Goal: Task Accomplishment & Management: Manage account settings

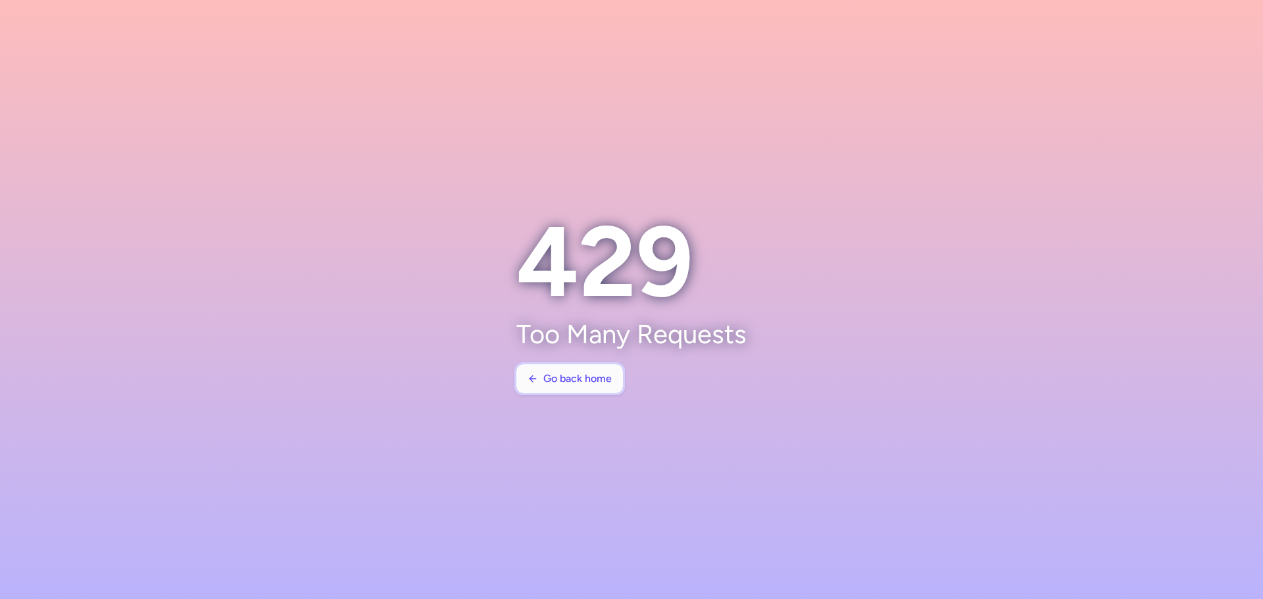
click at [589, 385] on button "Go back home" at bounding box center [569, 378] width 107 height 29
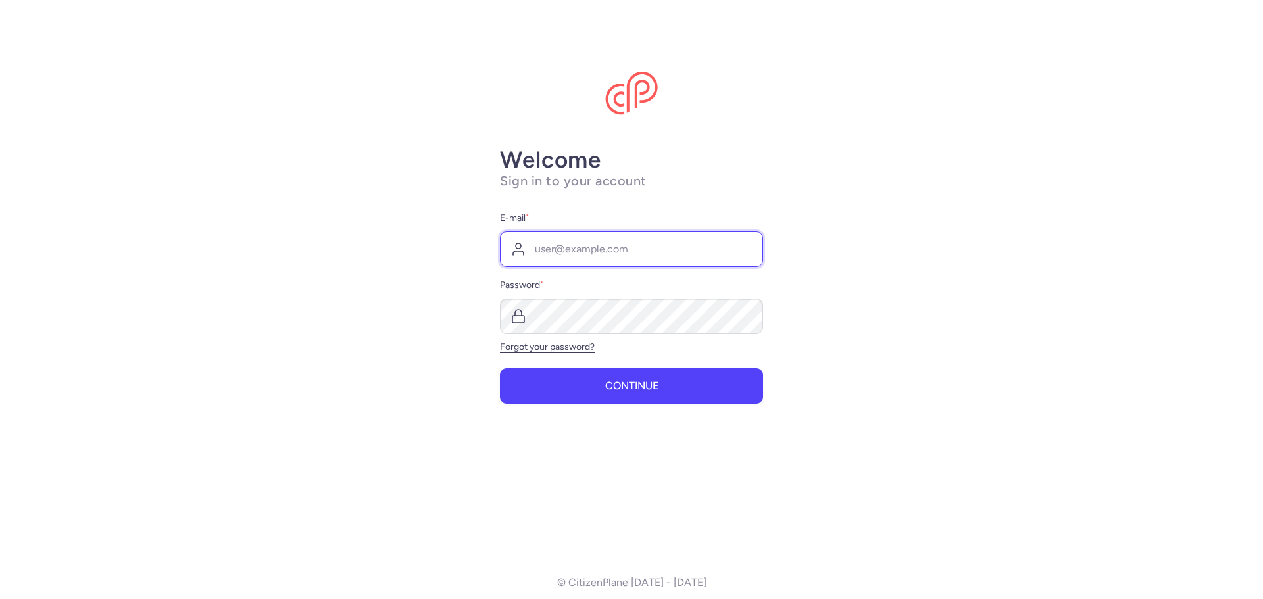
type input "[EMAIL_ADDRESS][PERSON_NAME][DOMAIN_NAME]"
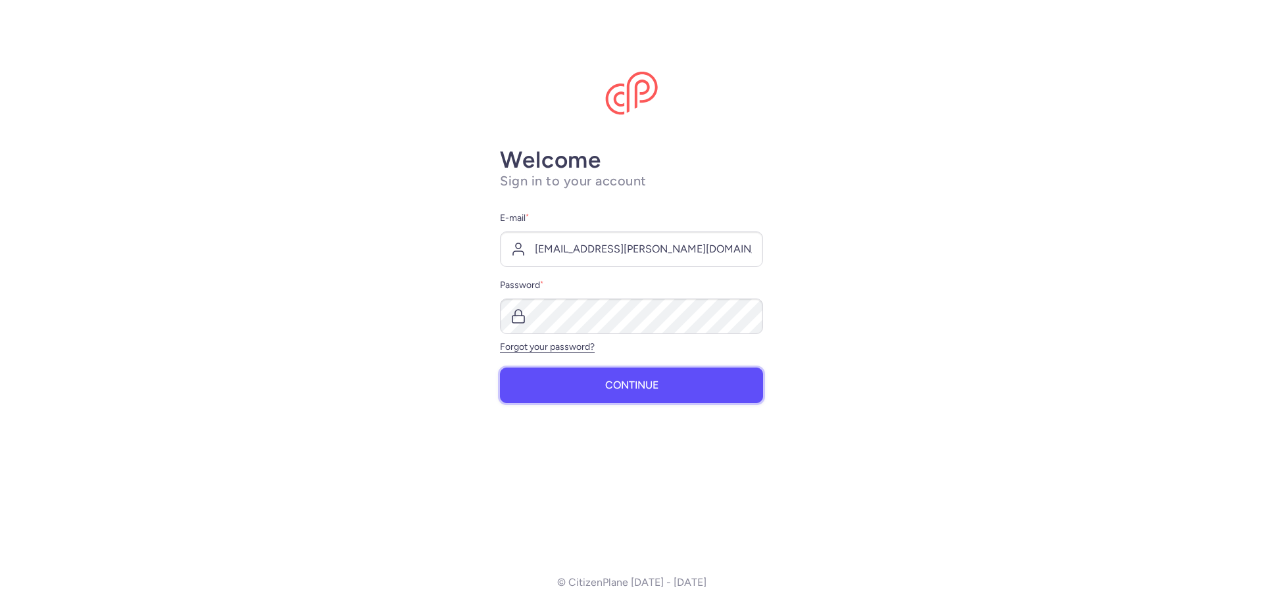
click at [669, 393] on button "Continue" at bounding box center [631, 386] width 263 height 36
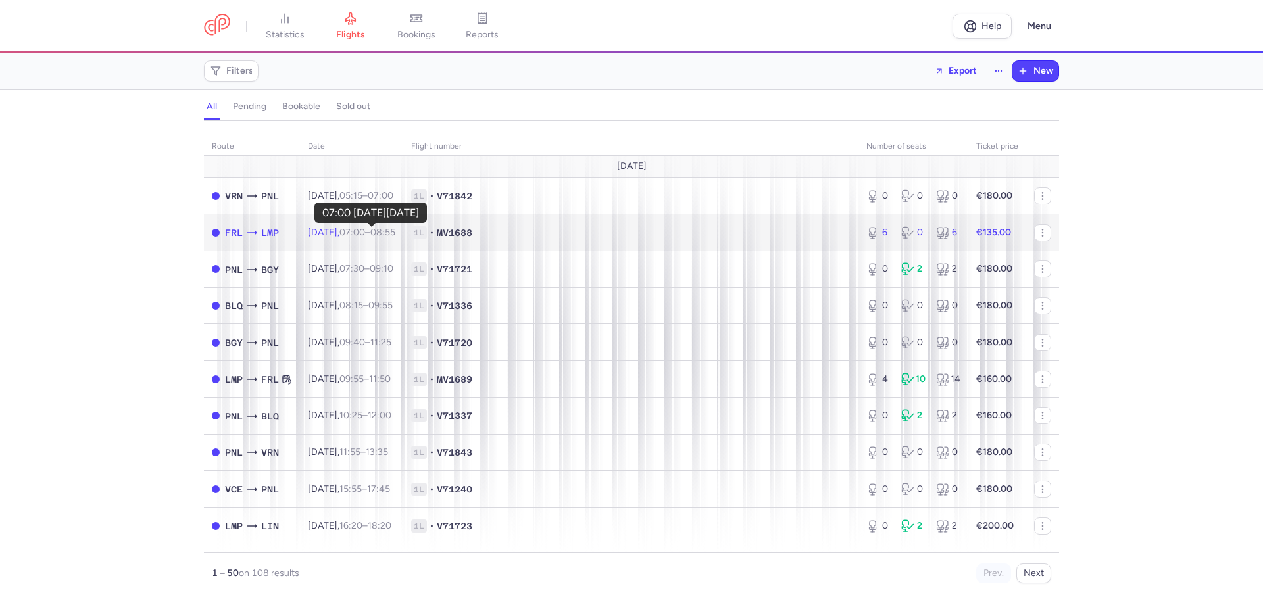
click at [360, 235] on time "07:00" at bounding box center [352, 232] width 26 height 11
select select "days"
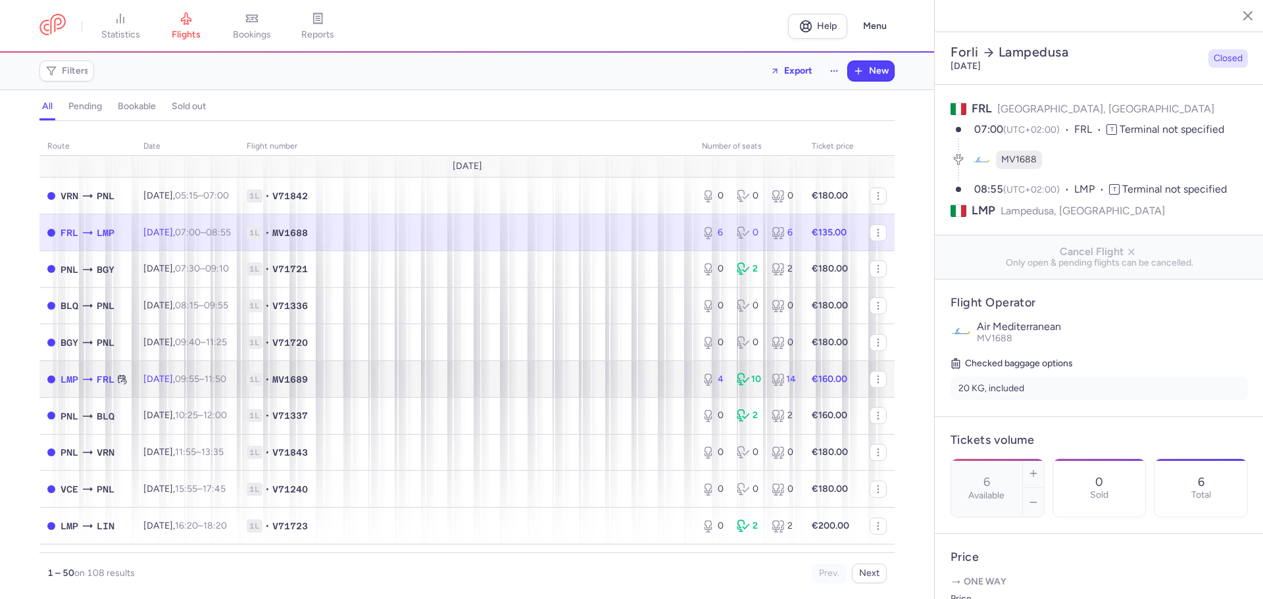
click at [653, 378] on span "1L • MV1689" at bounding box center [466, 379] width 439 height 13
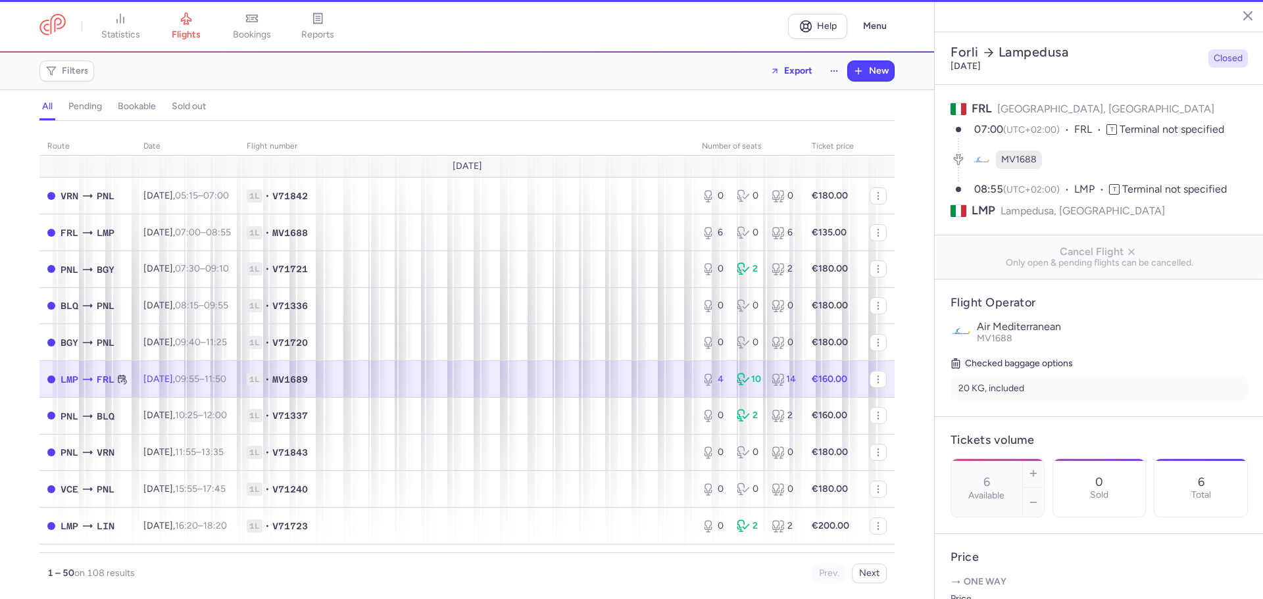
type input "4"
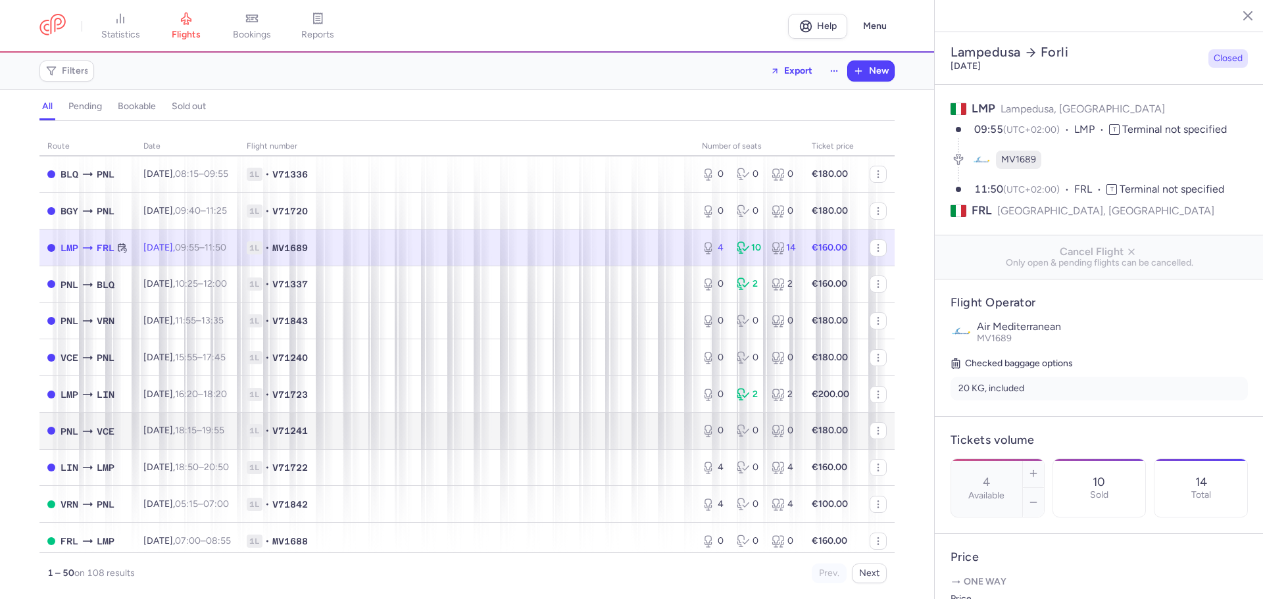
scroll to position [197, 0]
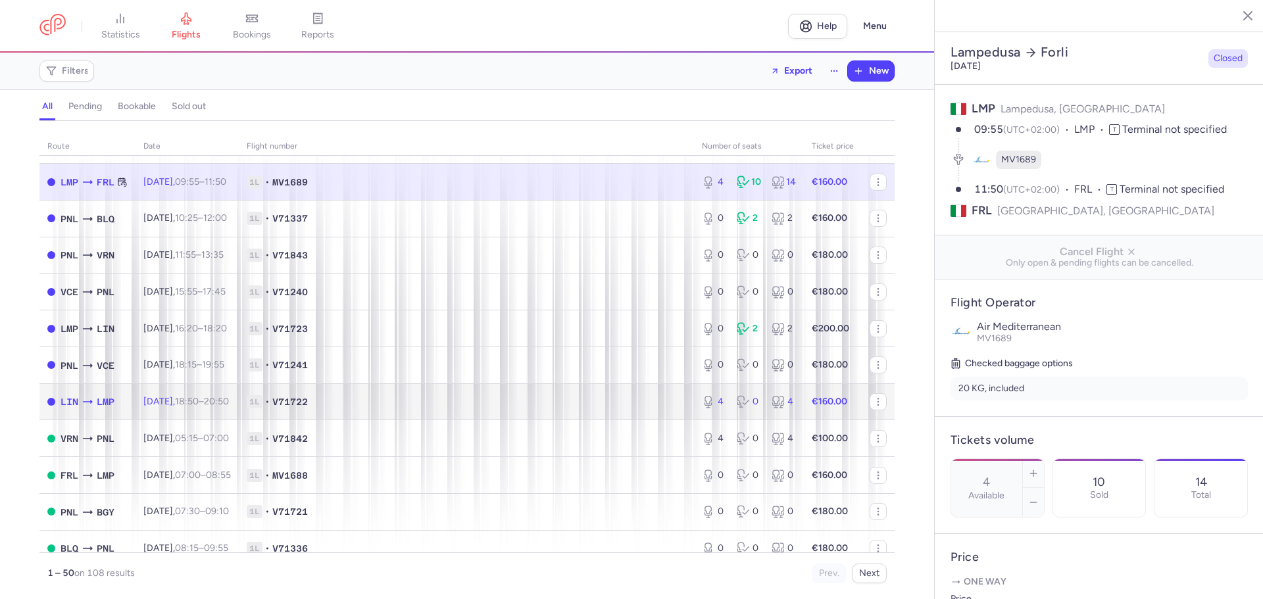
click at [422, 410] on td "1L • V71722" at bounding box center [466, 401] width 455 height 37
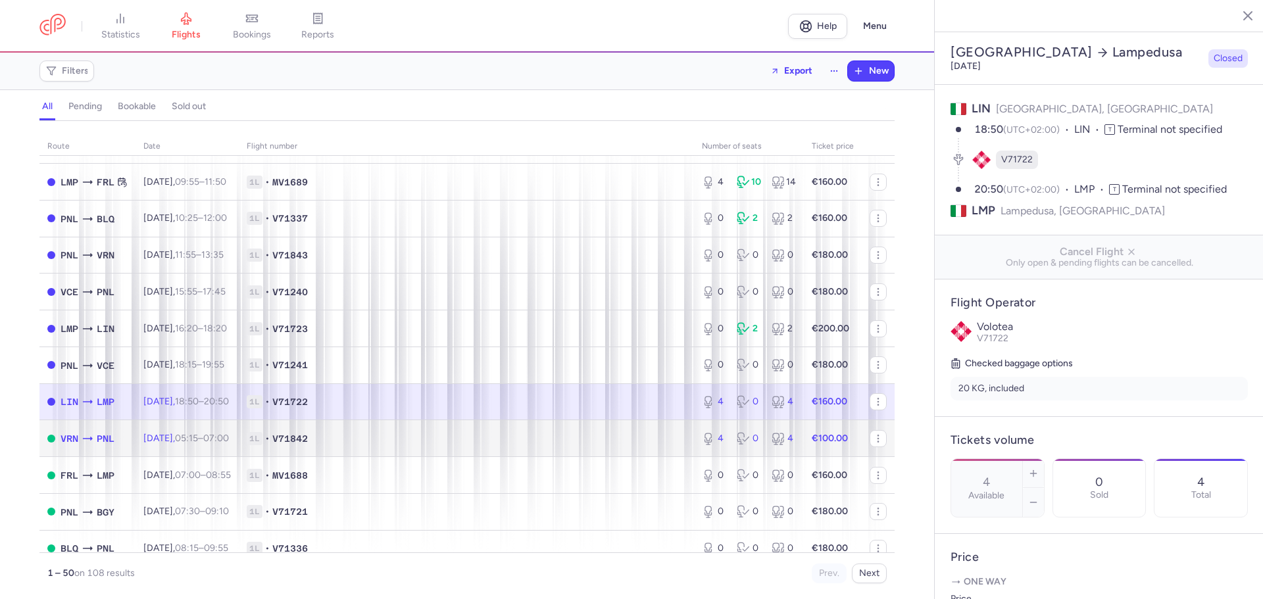
click at [525, 449] on td "1L • V71842" at bounding box center [466, 438] width 455 height 37
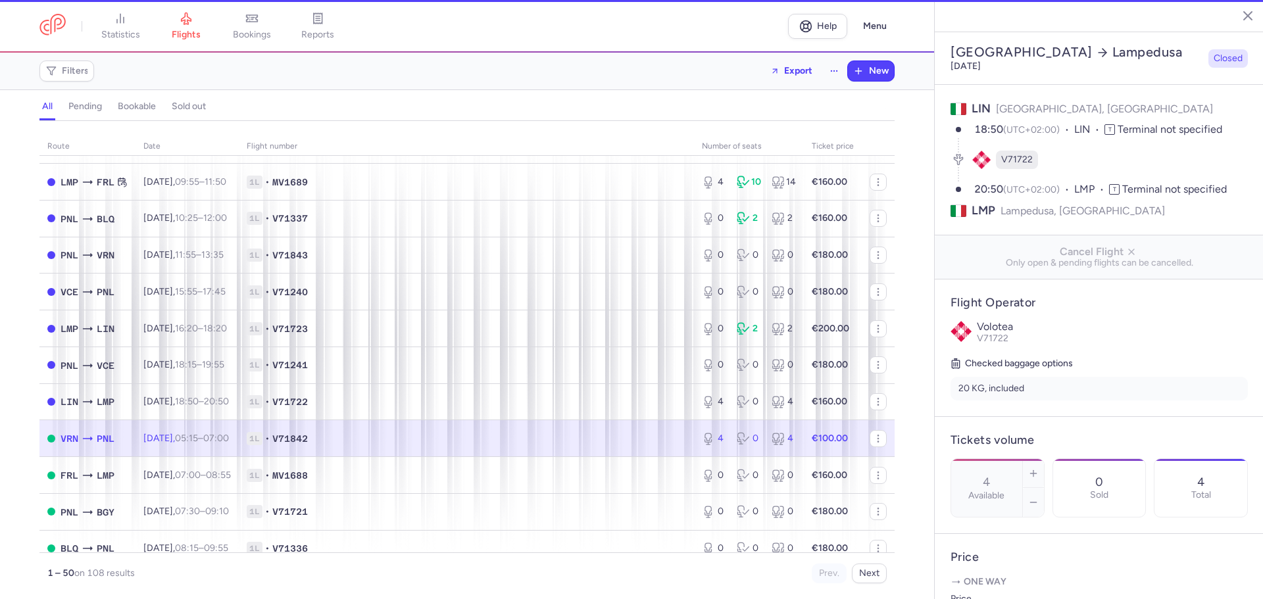
type input "3"
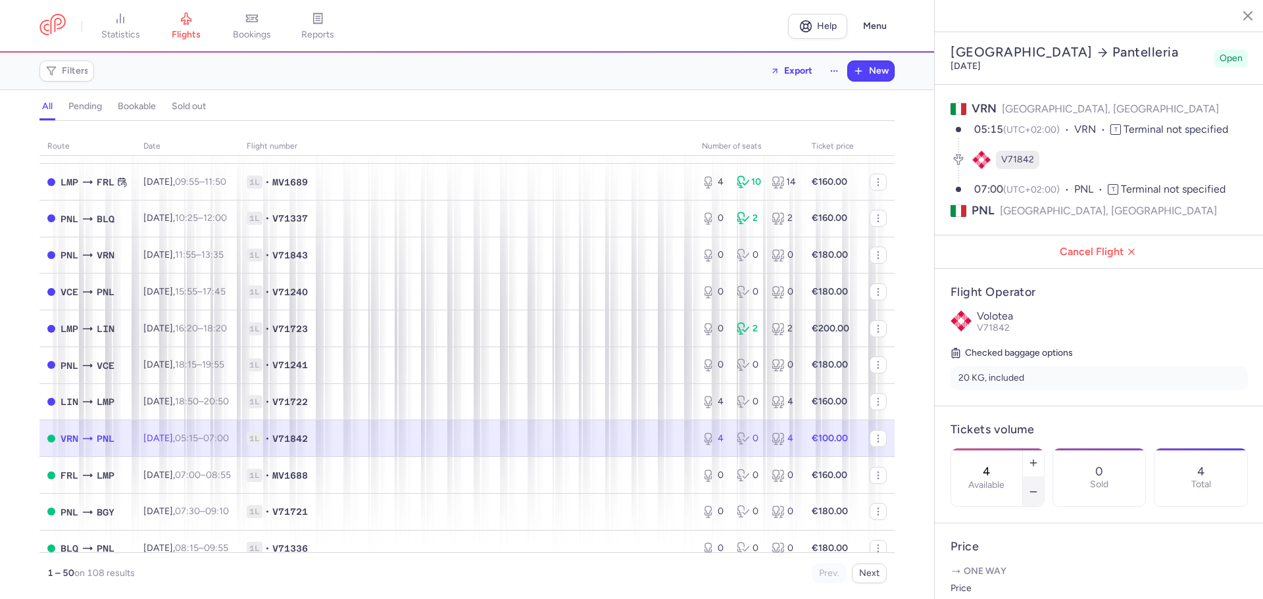
click at [1039, 487] on icon "button" at bounding box center [1033, 492] width 11 height 11
click at [1000, 576] on span "Save changes" at bounding box center [994, 574] width 65 height 12
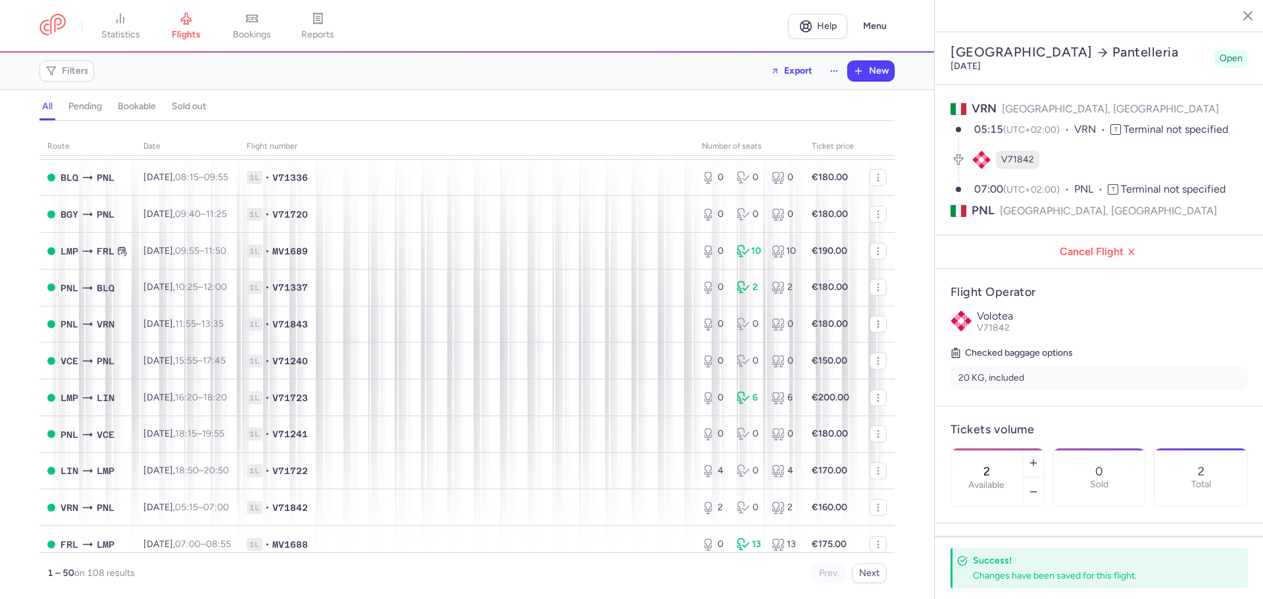
scroll to position [592, 0]
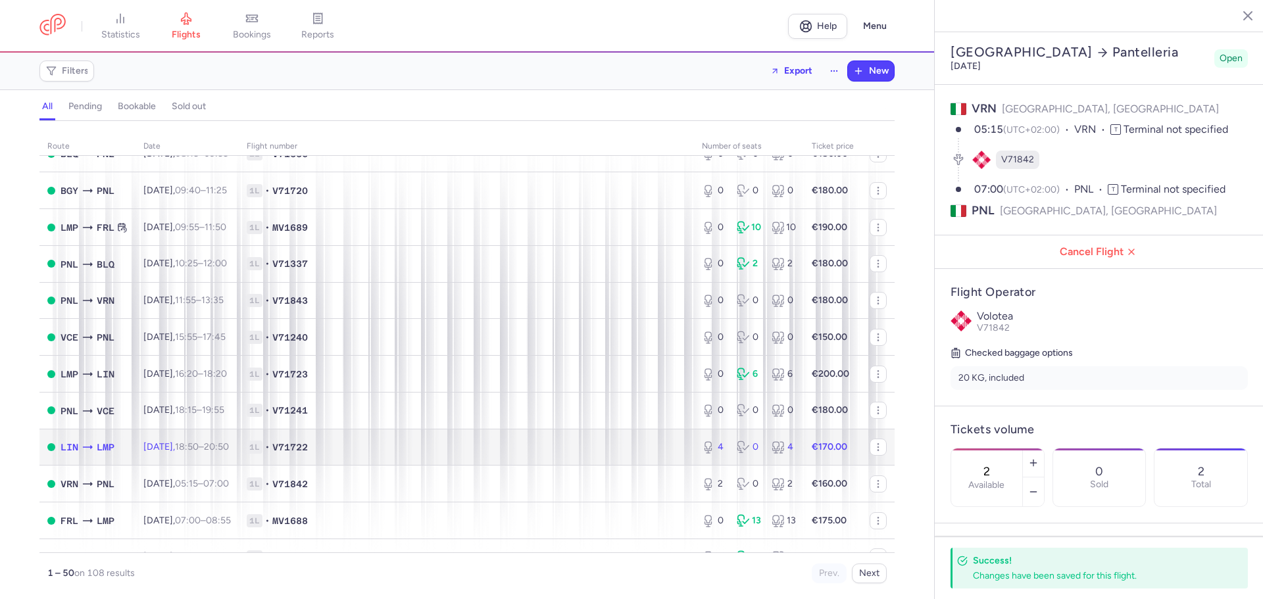
click at [450, 453] on span "1L • V71722" at bounding box center [466, 447] width 439 height 13
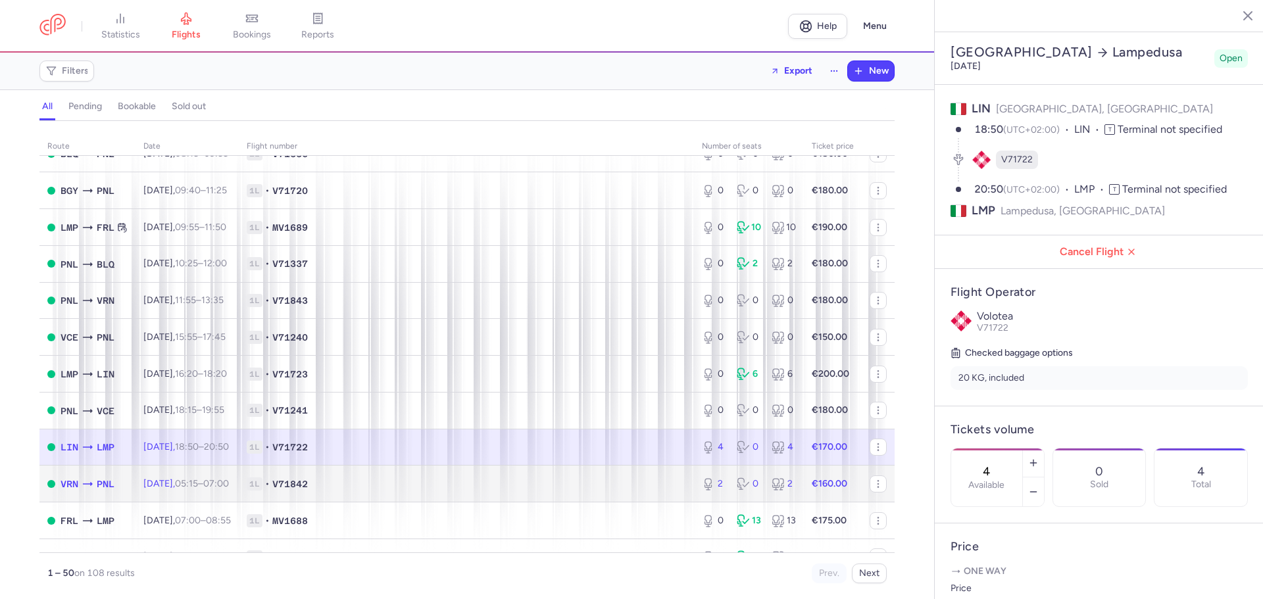
click at [485, 494] on td "1L • V71842" at bounding box center [466, 484] width 455 height 37
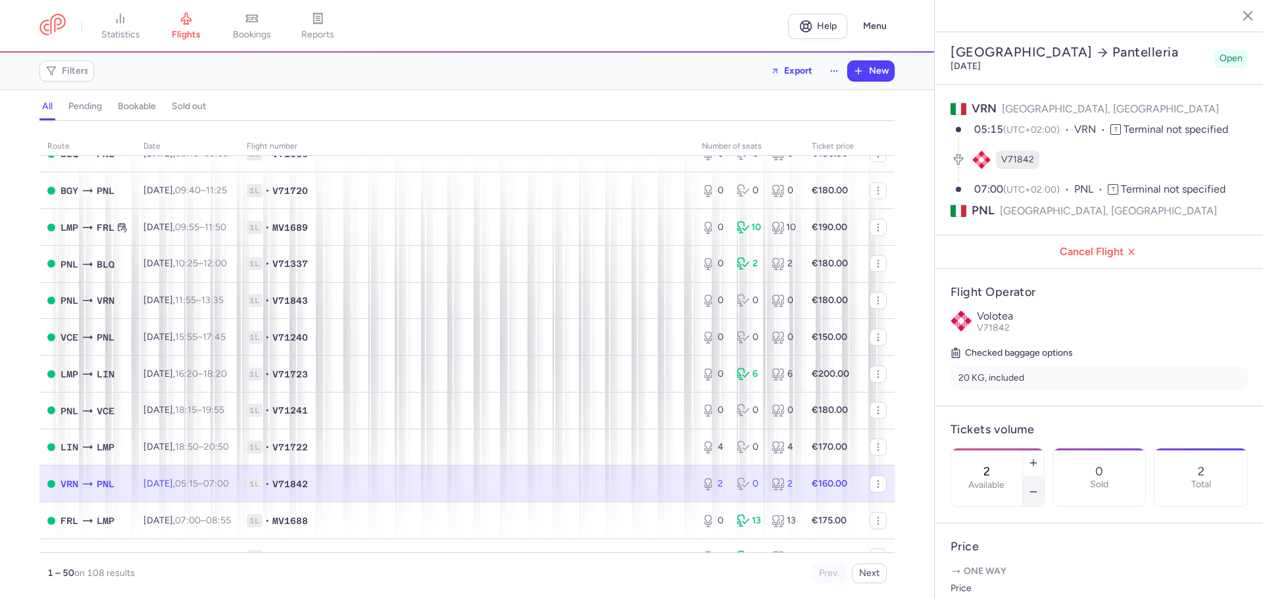
click at [1039, 487] on icon "button" at bounding box center [1033, 492] width 11 height 11
click at [996, 575] on span "Save changes" at bounding box center [994, 574] width 65 height 12
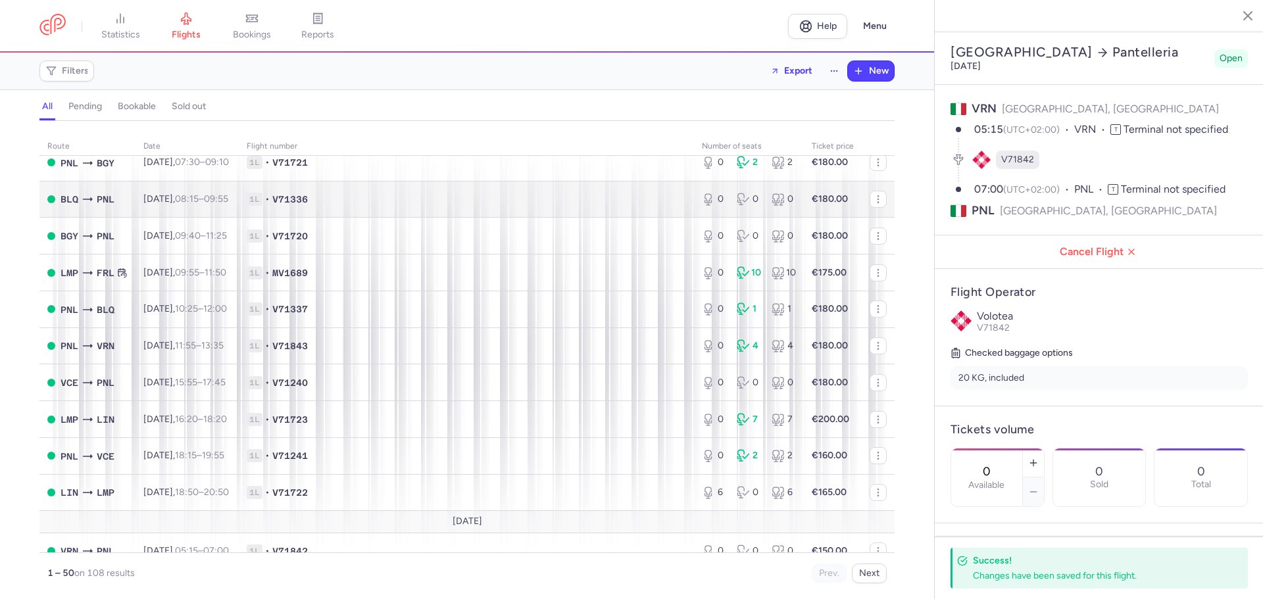
scroll to position [1052, 0]
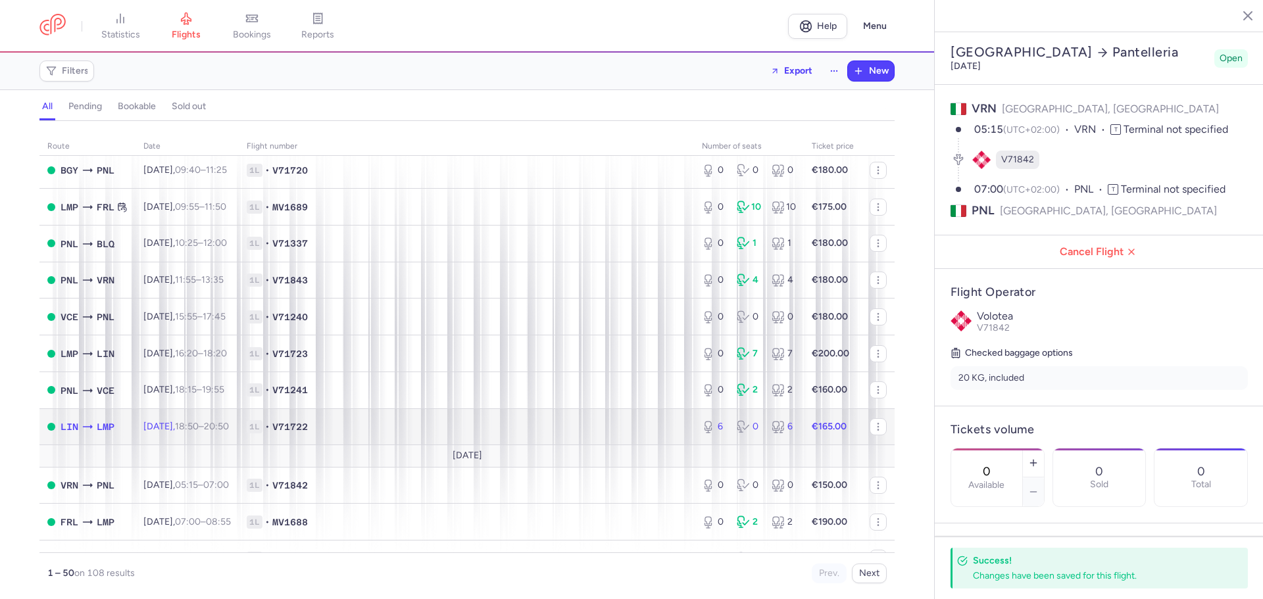
click at [341, 432] on span "1L • V71722" at bounding box center [466, 426] width 439 height 13
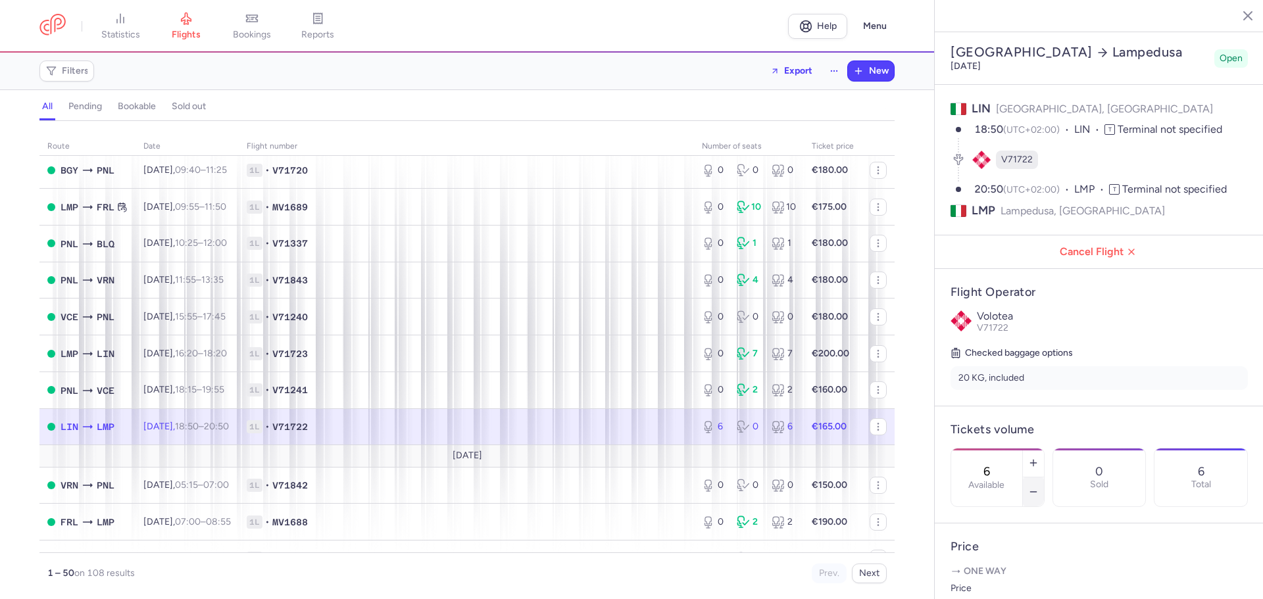
click at [1039, 487] on icon "button" at bounding box center [1033, 492] width 11 height 11
click at [988, 572] on span "Save changes" at bounding box center [994, 574] width 65 height 12
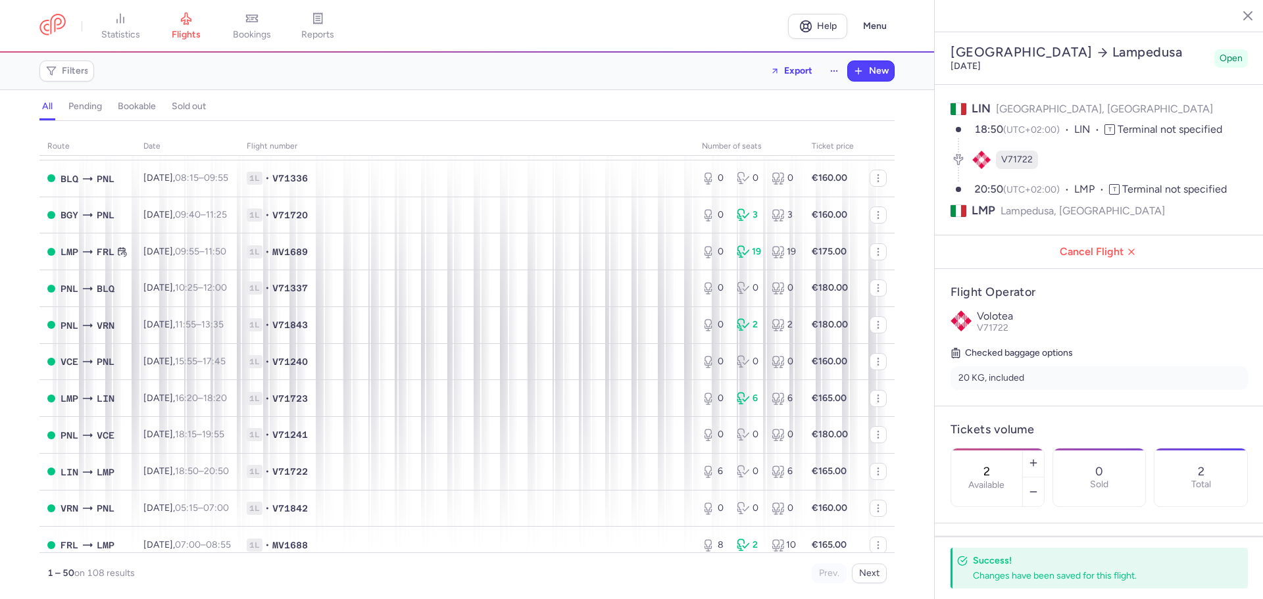
scroll to position [1480, 0]
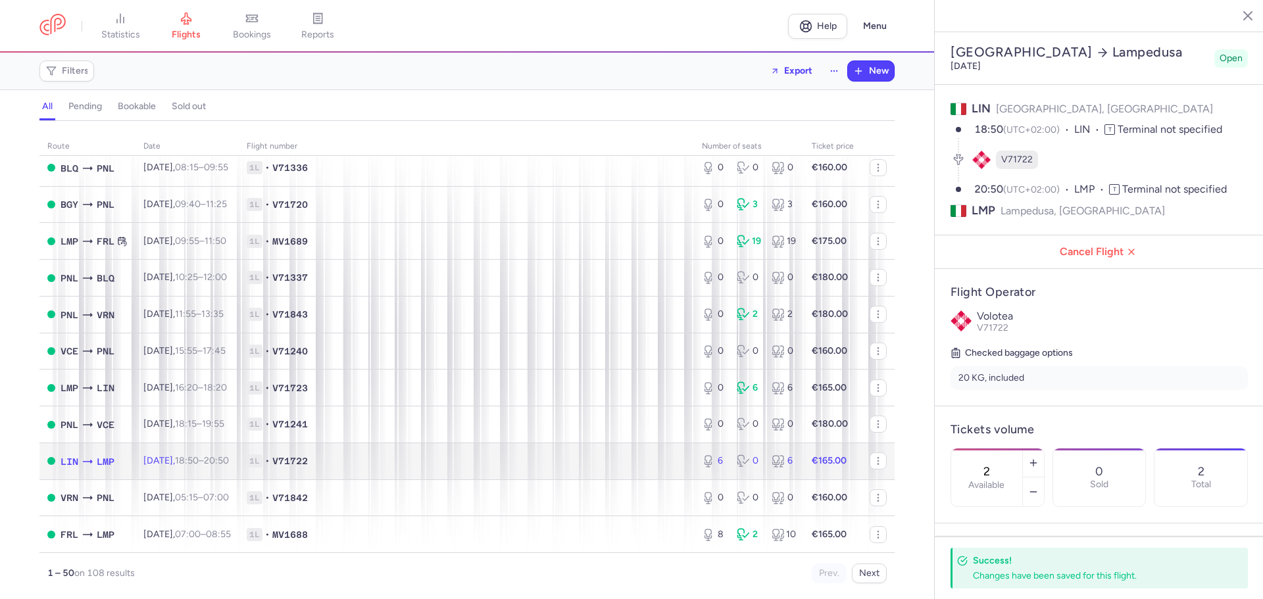
click at [502, 466] on span "1L • V71722" at bounding box center [466, 461] width 439 height 13
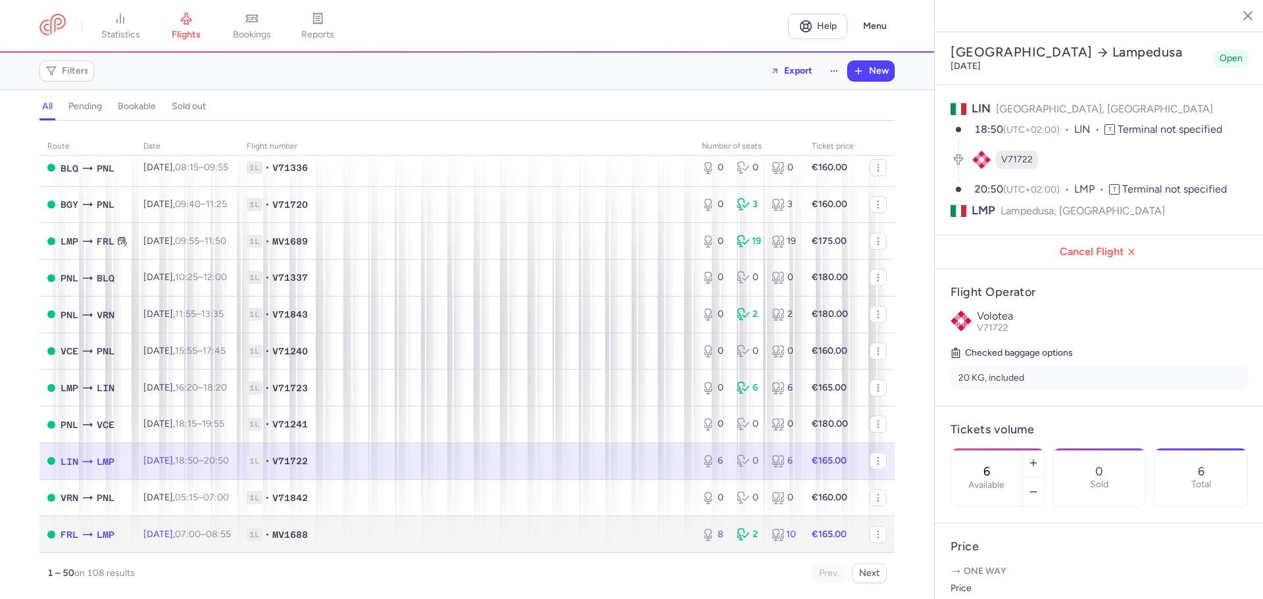
click at [388, 537] on span "1L • MV1688" at bounding box center [466, 534] width 439 height 13
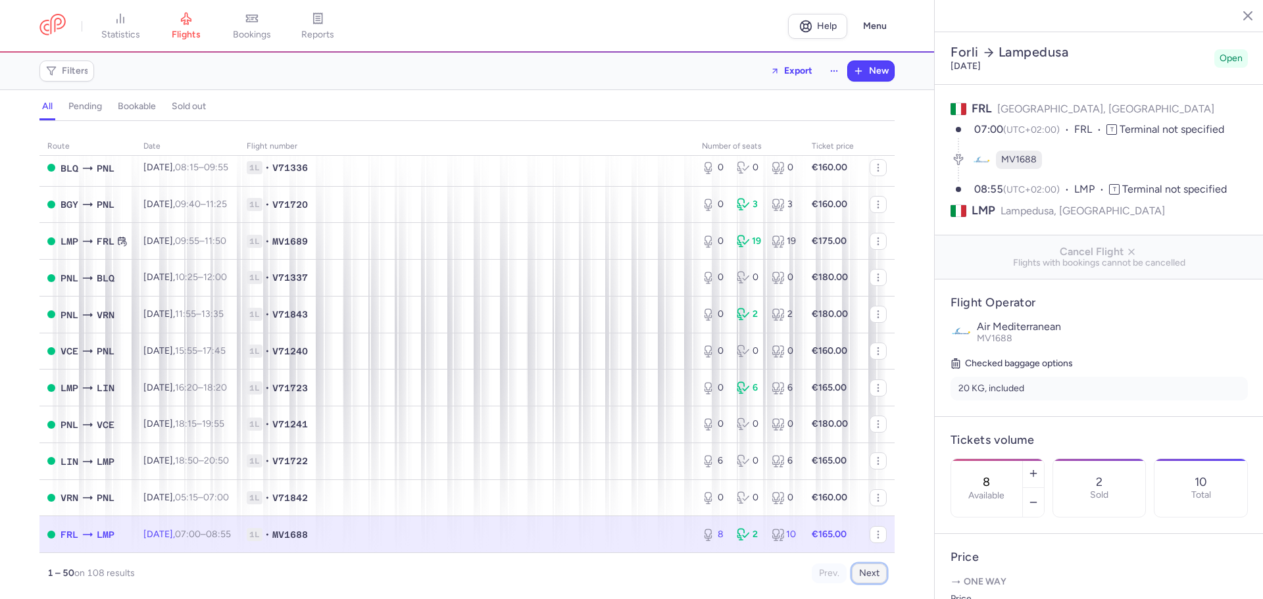
click at [862, 574] on button "Next" at bounding box center [869, 574] width 35 height 20
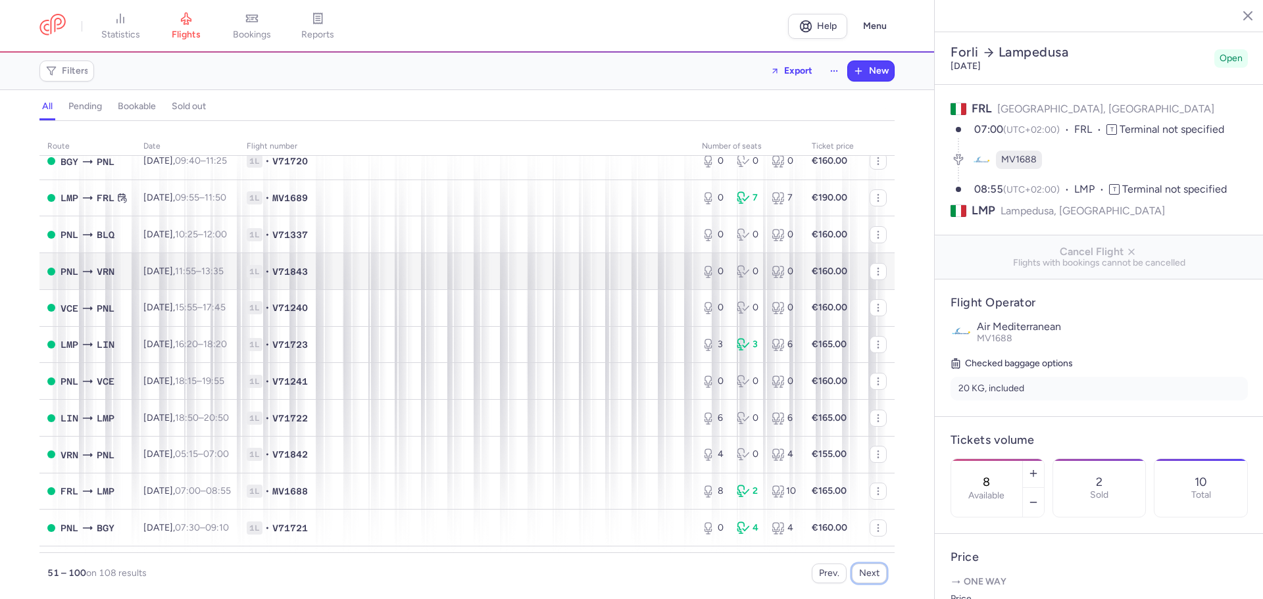
scroll to position [132, 0]
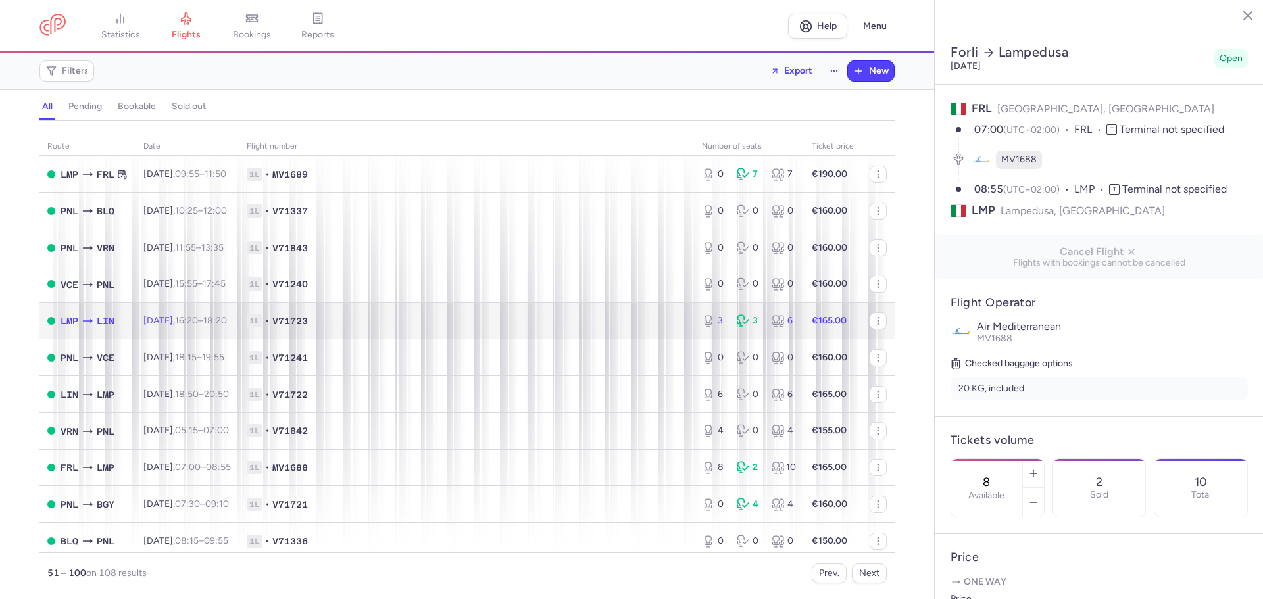
click at [440, 329] on td "1L • V71723" at bounding box center [466, 321] width 455 height 37
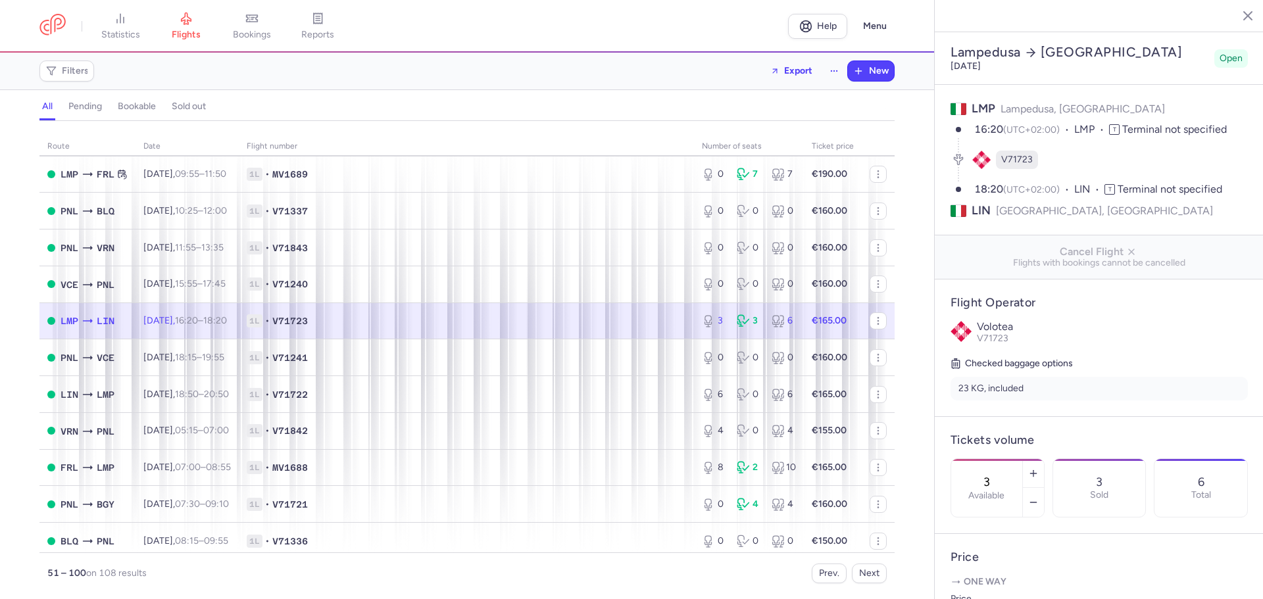
click at [666, 316] on span "1L • V71723" at bounding box center [466, 320] width 439 height 13
click at [1039, 468] on icon "button" at bounding box center [1033, 473] width 11 height 11
click at [1008, 572] on span "Save changes" at bounding box center [994, 574] width 65 height 12
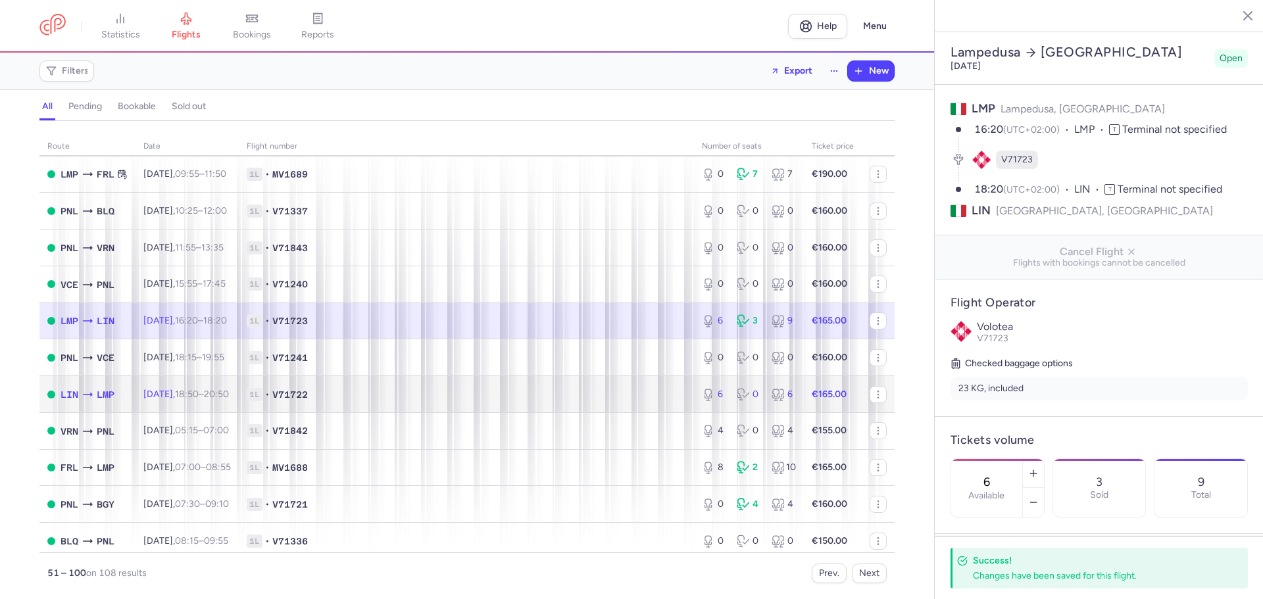
click at [587, 391] on span "1L • V71722" at bounding box center [466, 394] width 439 height 13
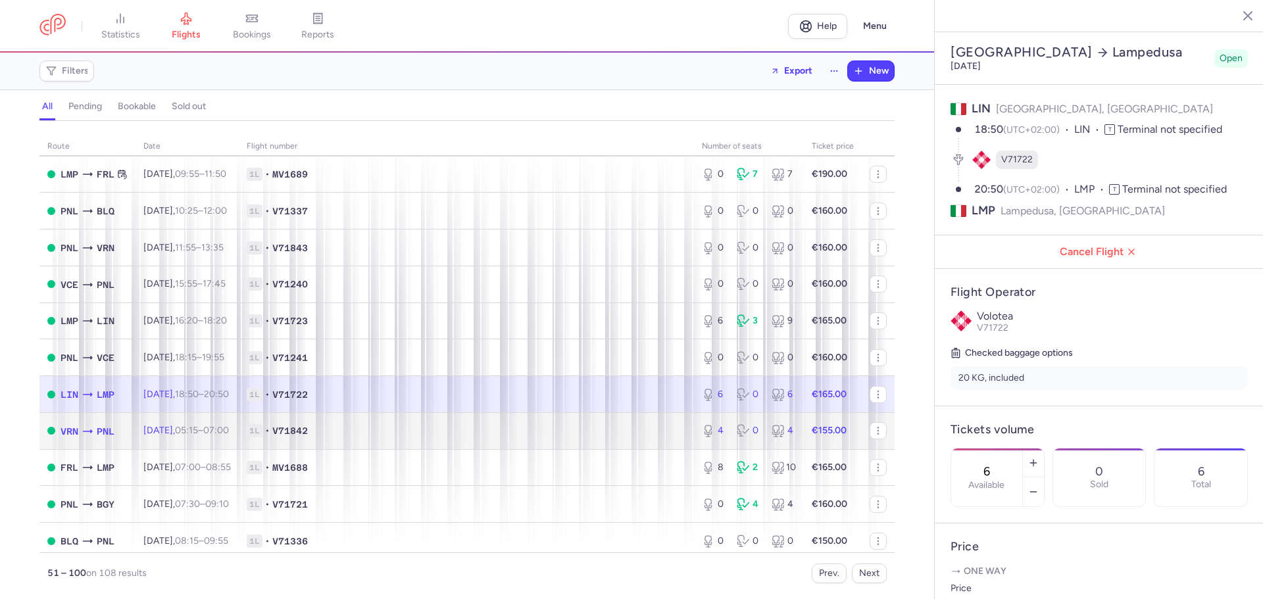
click at [433, 432] on span "1L • V71842" at bounding box center [466, 430] width 439 height 13
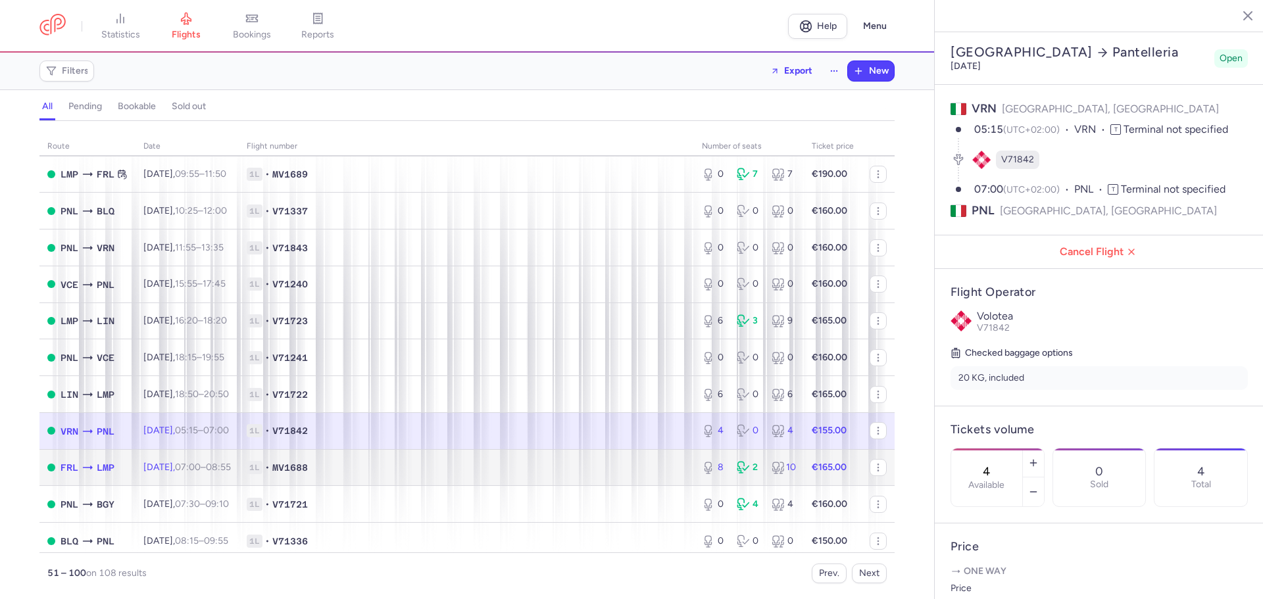
click at [516, 470] on span "1L • MV1688" at bounding box center [466, 467] width 439 height 13
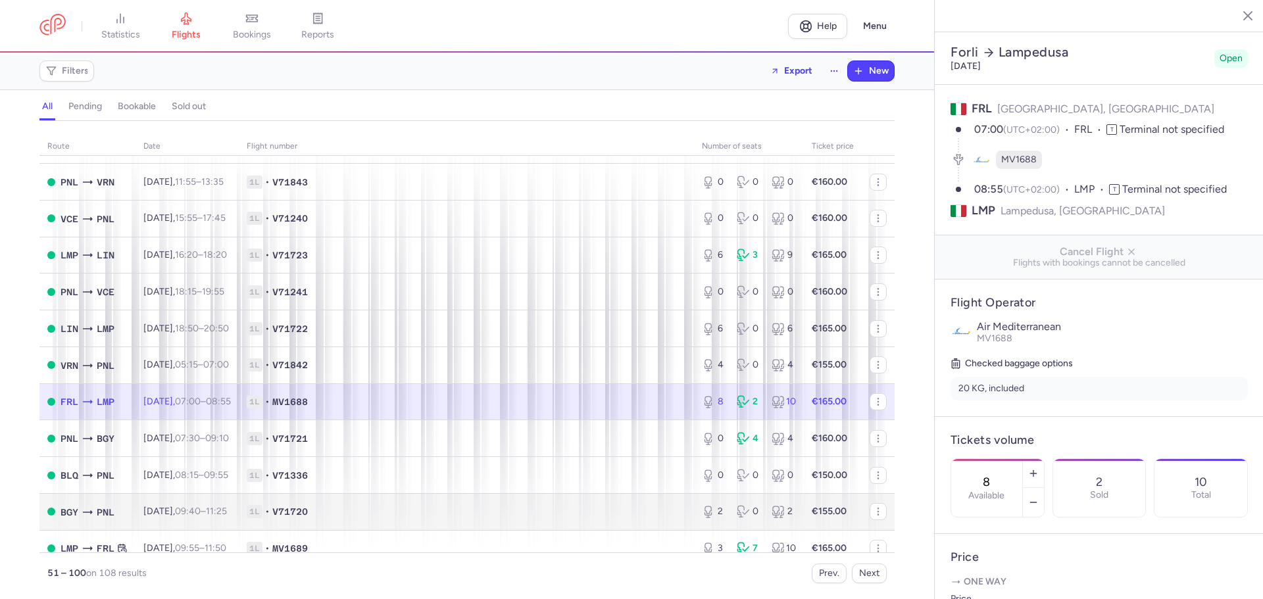
scroll to position [263, 0]
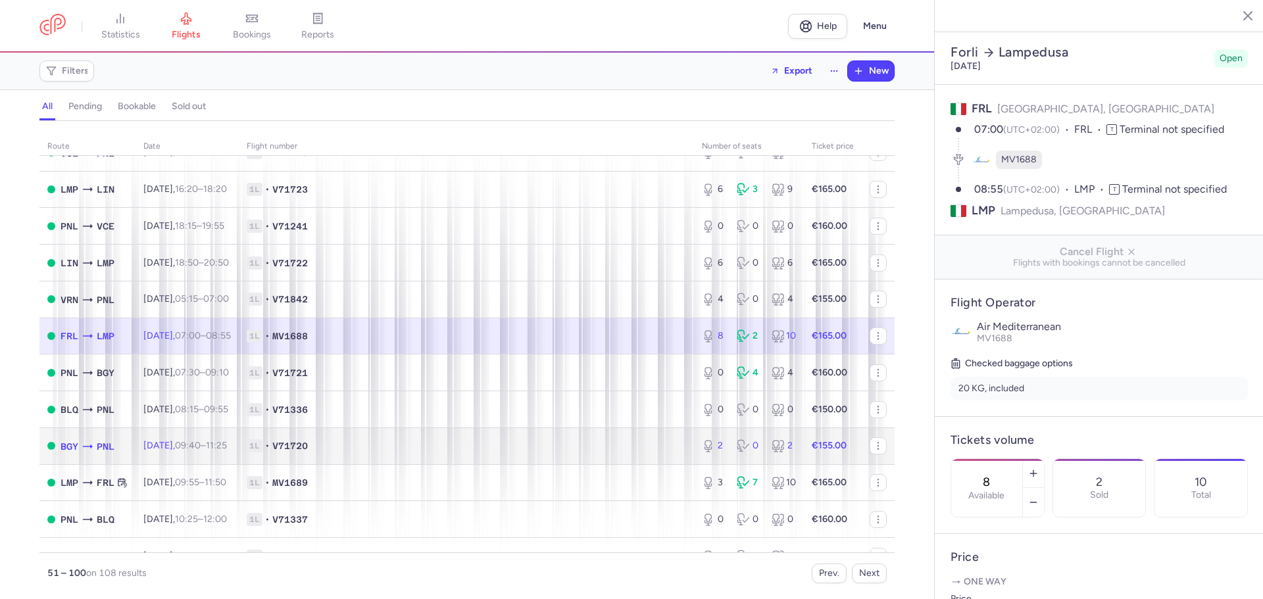
click at [401, 445] on span "1L • V71720" at bounding box center [466, 445] width 439 height 13
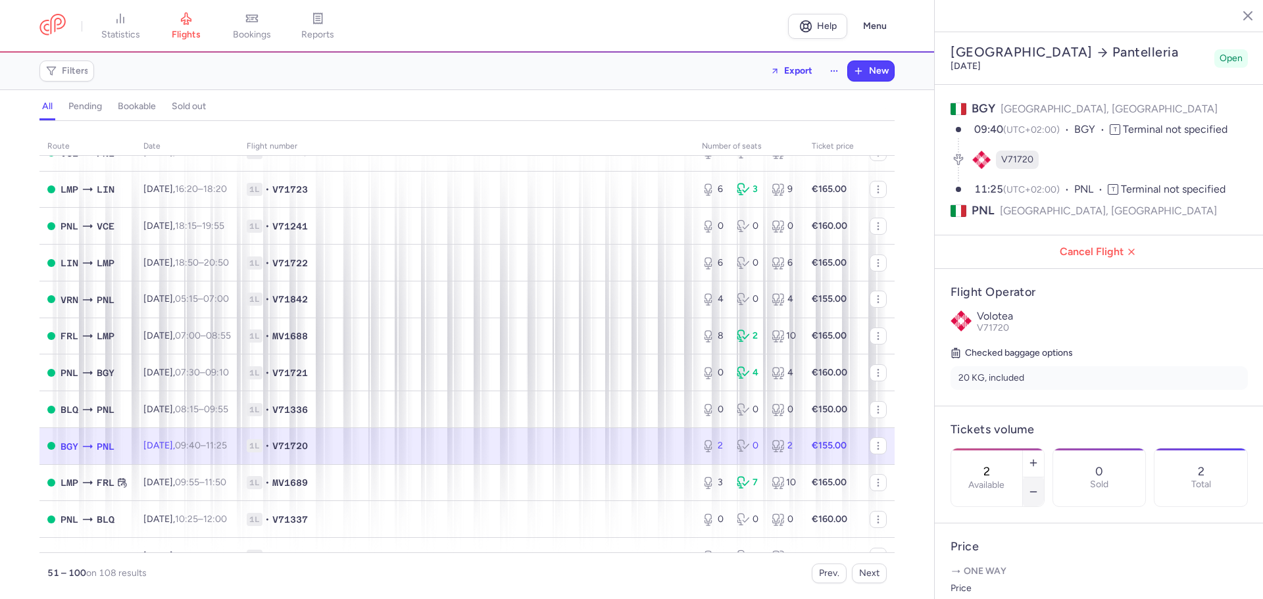
click at [1036, 492] on line "button" at bounding box center [1033, 492] width 6 height 0
click at [999, 568] on button "Save changes" at bounding box center [993, 573] width 87 height 29
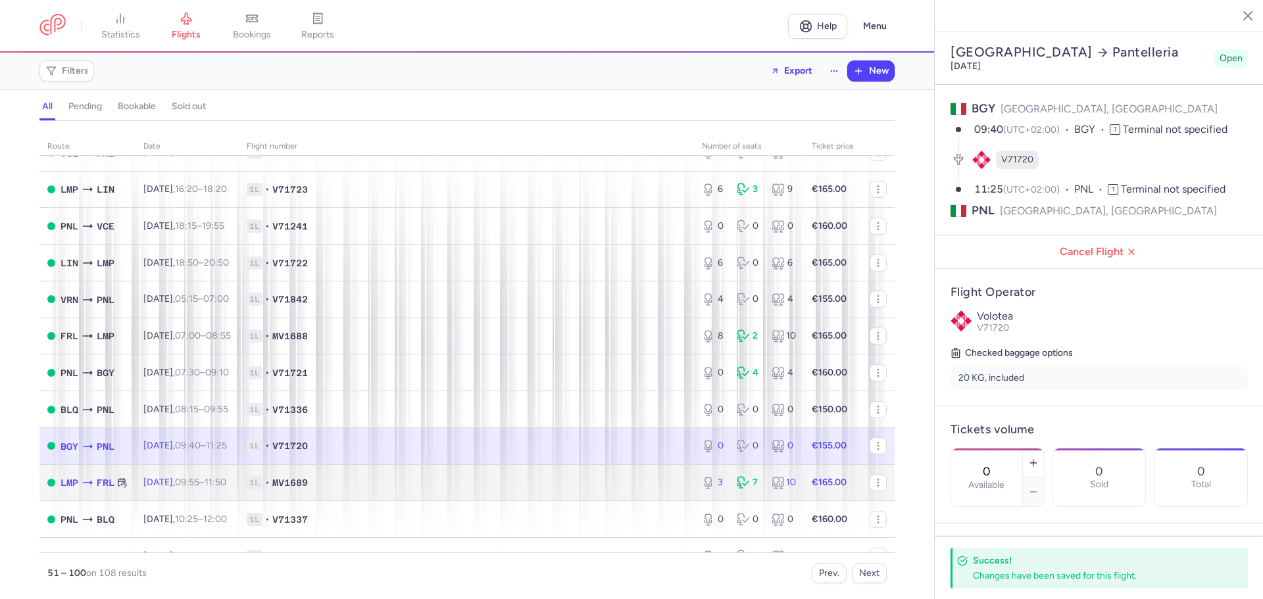
click at [339, 483] on span "1L • MV1689" at bounding box center [466, 482] width 439 height 13
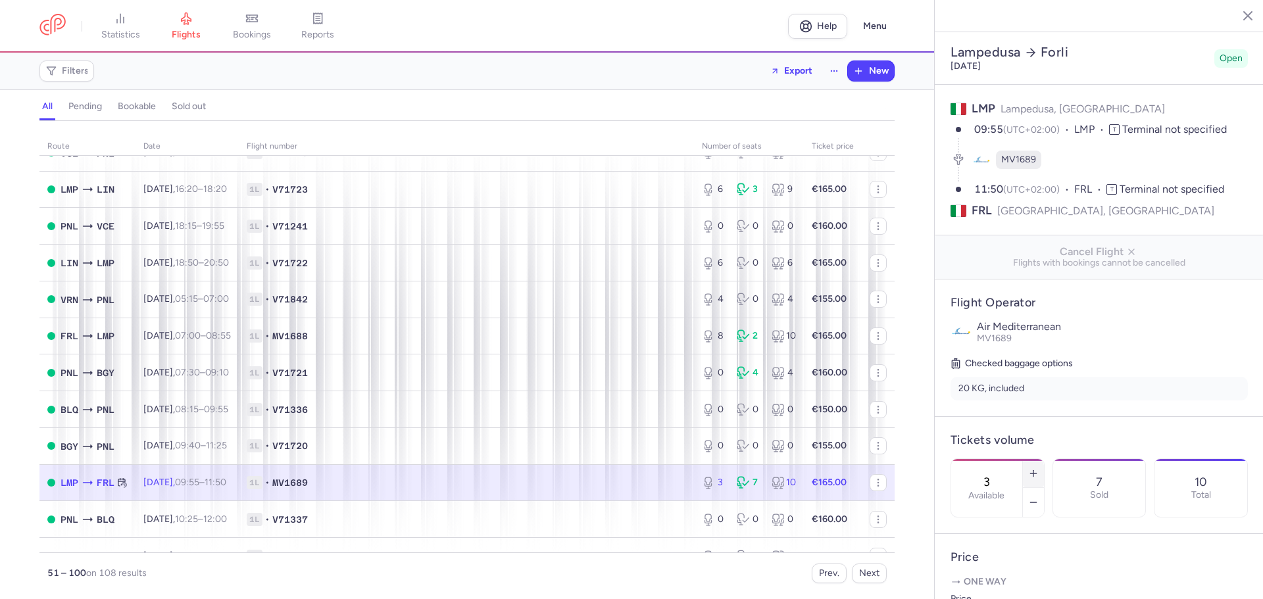
click at [1044, 459] on button "button" at bounding box center [1033, 473] width 21 height 29
click at [997, 573] on span "Save changes" at bounding box center [994, 574] width 65 height 12
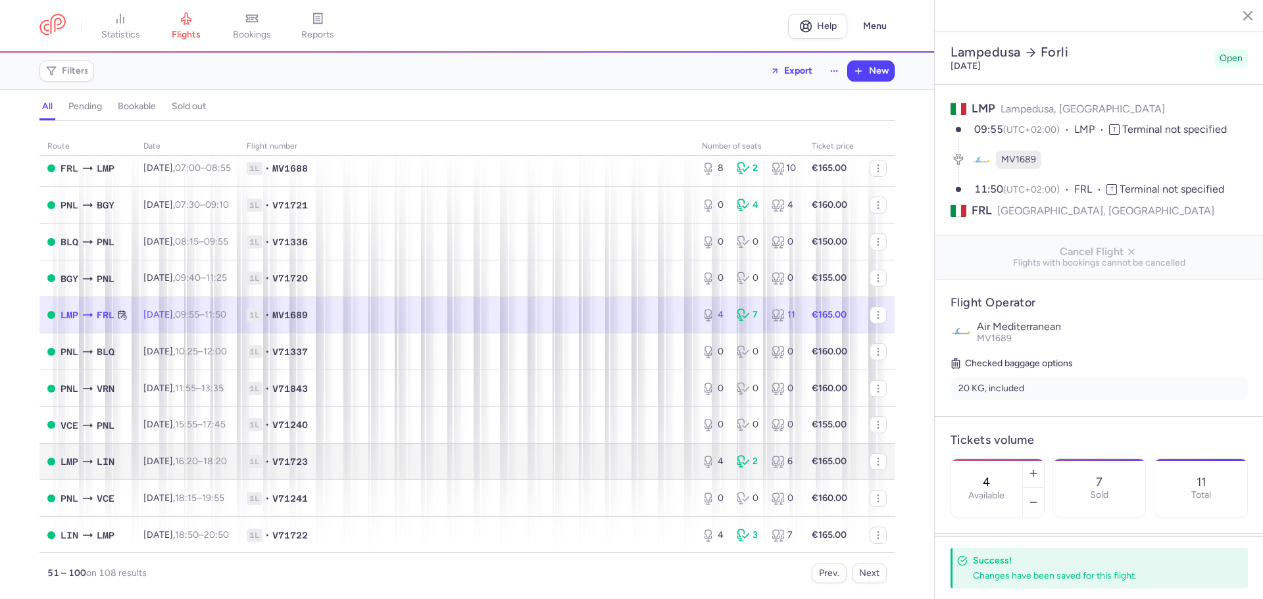
scroll to position [460, 0]
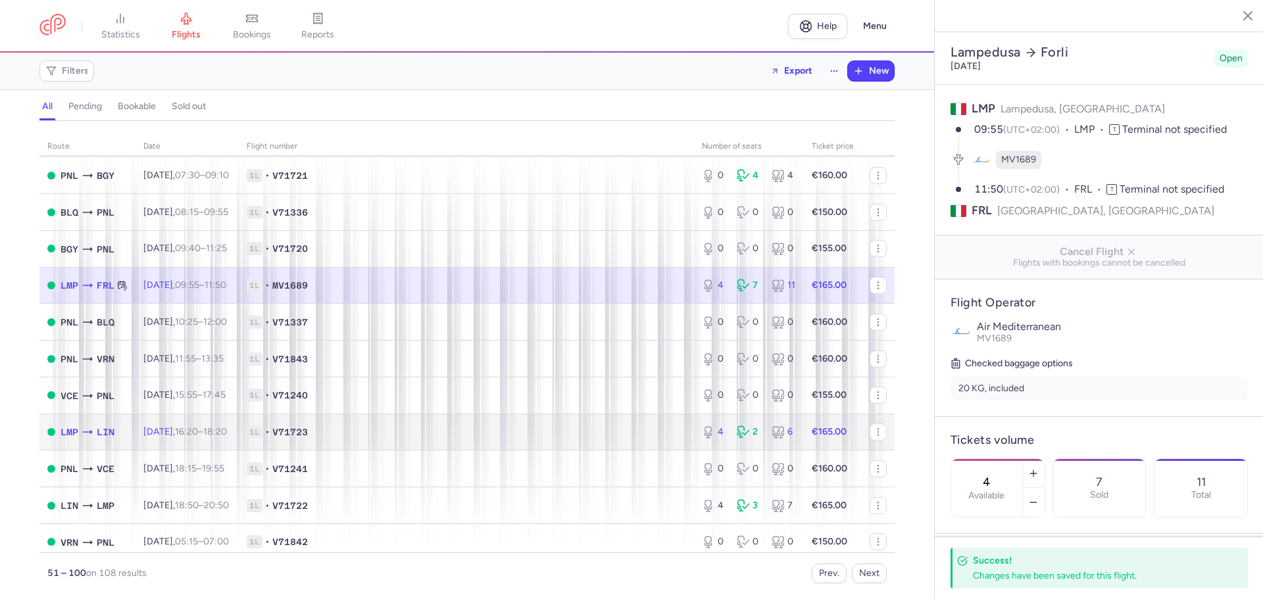
click at [414, 431] on span "1L • V71723" at bounding box center [466, 432] width 439 height 13
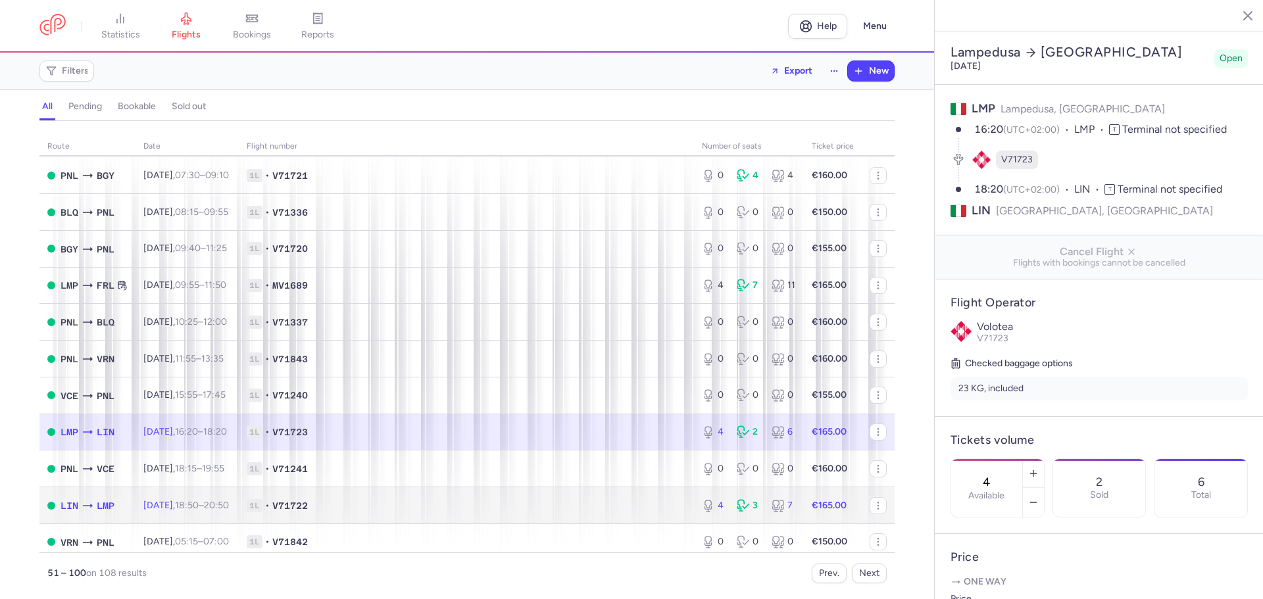
click at [304, 506] on span "V71722" at bounding box center [290, 505] width 36 height 13
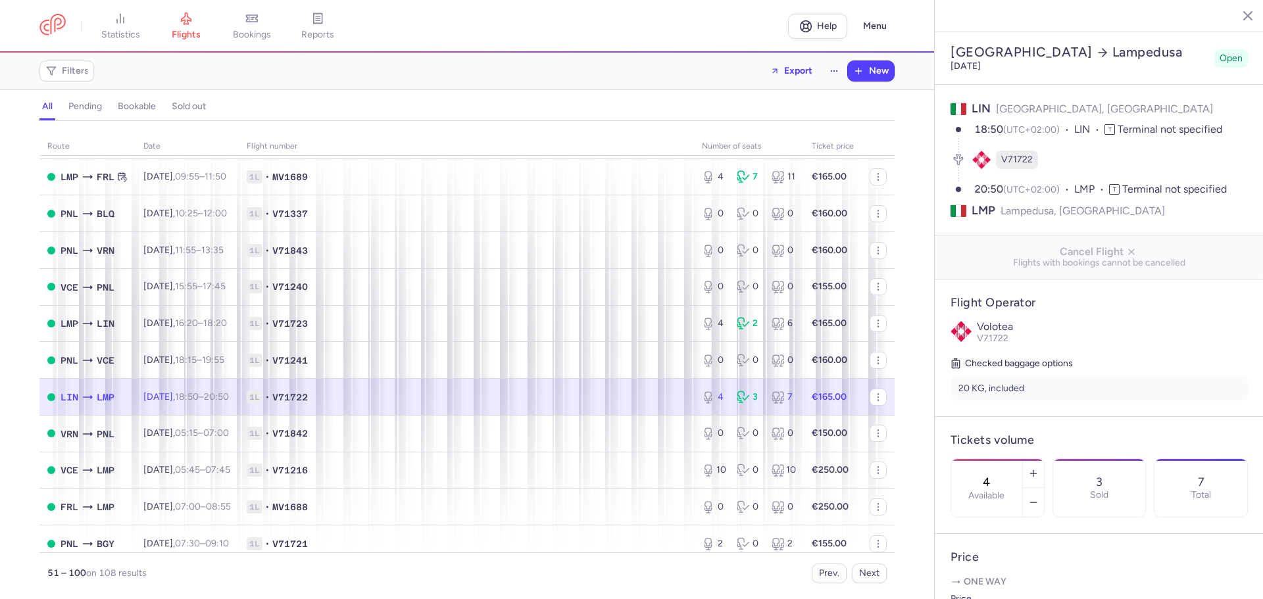
scroll to position [592, 0]
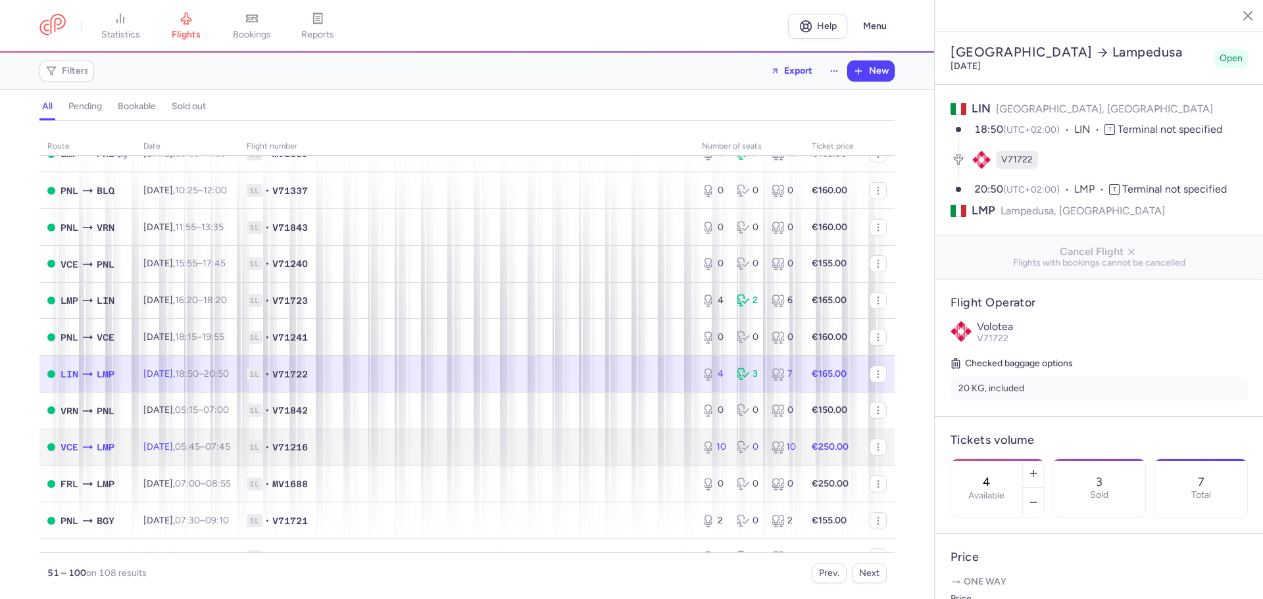
click at [458, 451] on span "1L • V71216" at bounding box center [466, 447] width 439 height 13
type input "10"
type input "7"
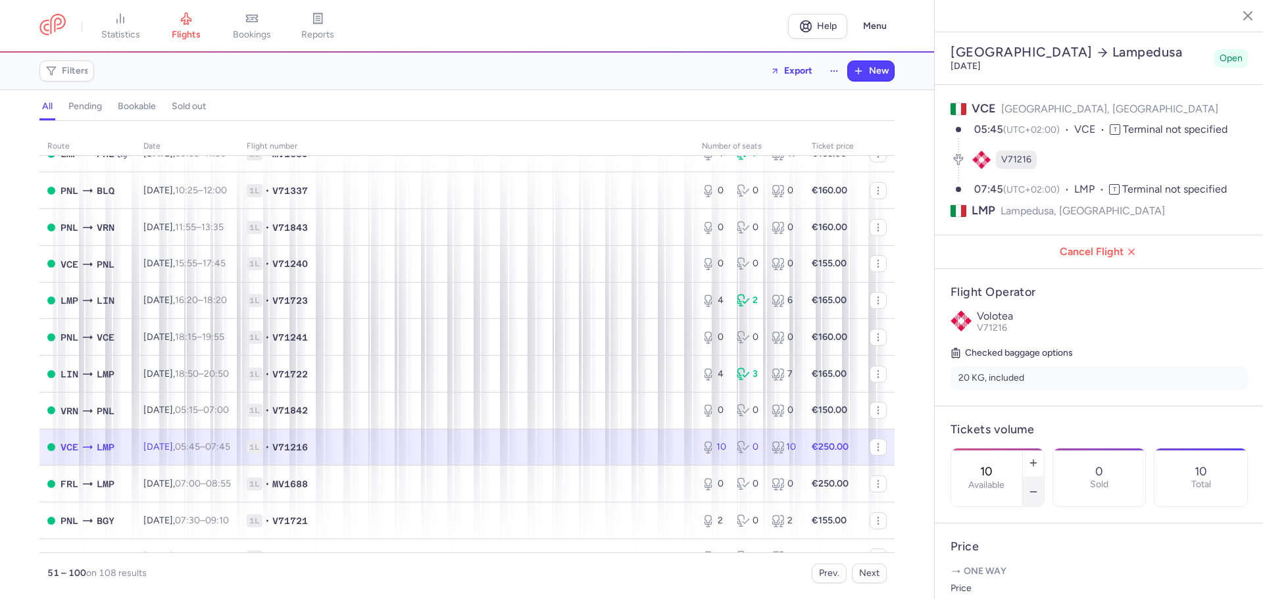
click at [1039, 487] on icon "button" at bounding box center [1033, 492] width 11 height 11
click at [1036, 492] on line "button" at bounding box center [1033, 492] width 6 height 0
click at [1002, 578] on span "Save changes" at bounding box center [994, 574] width 65 height 12
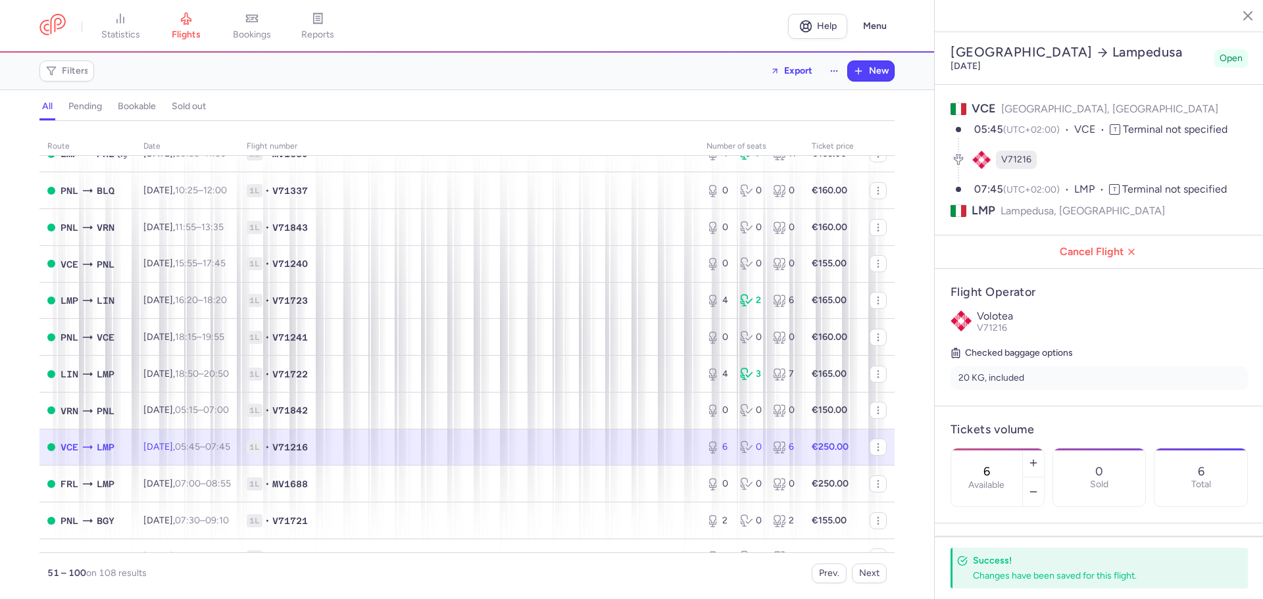
scroll to position [658, 0]
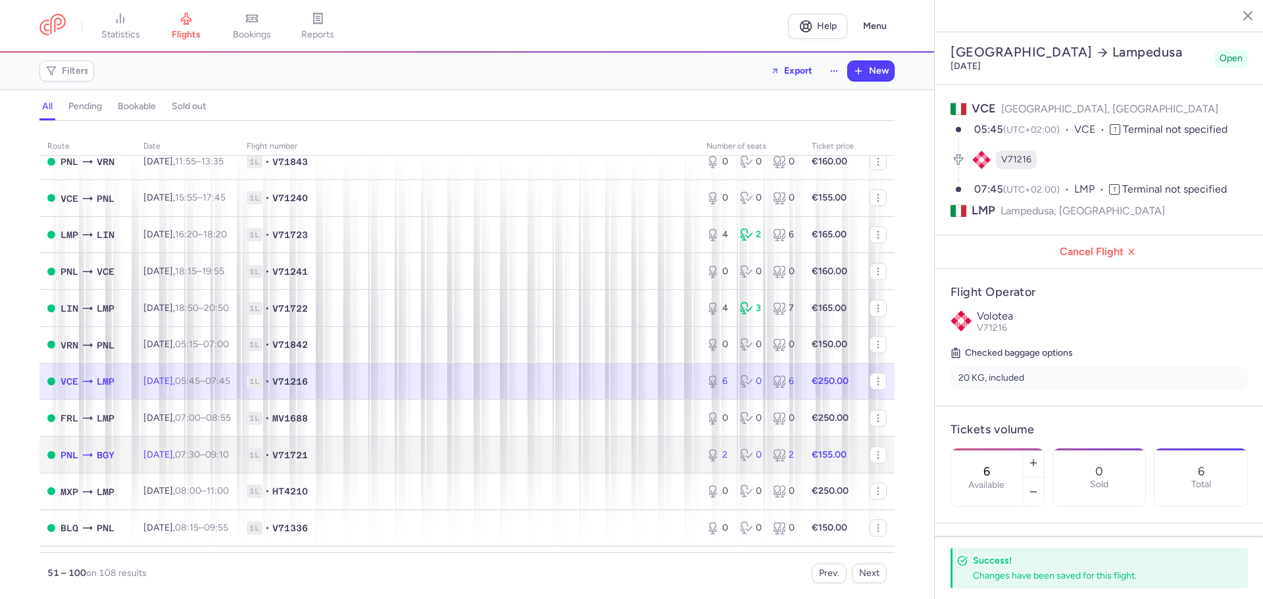
click at [476, 457] on span "1L • V71721" at bounding box center [469, 455] width 444 height 13
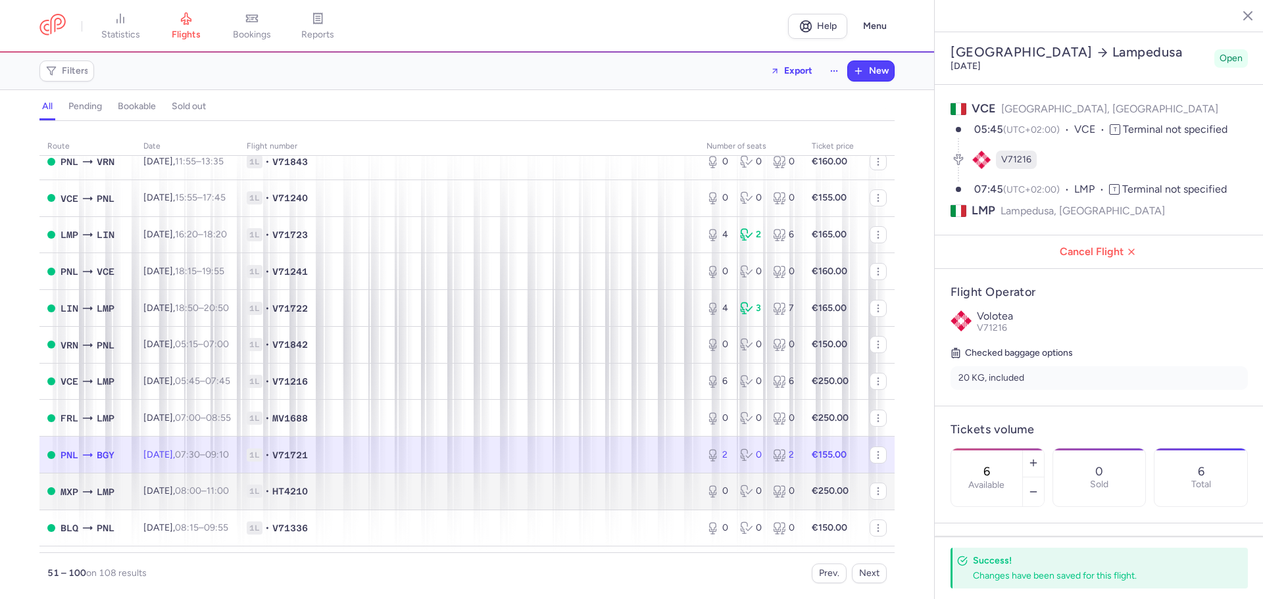
type input "2"
type input "3"
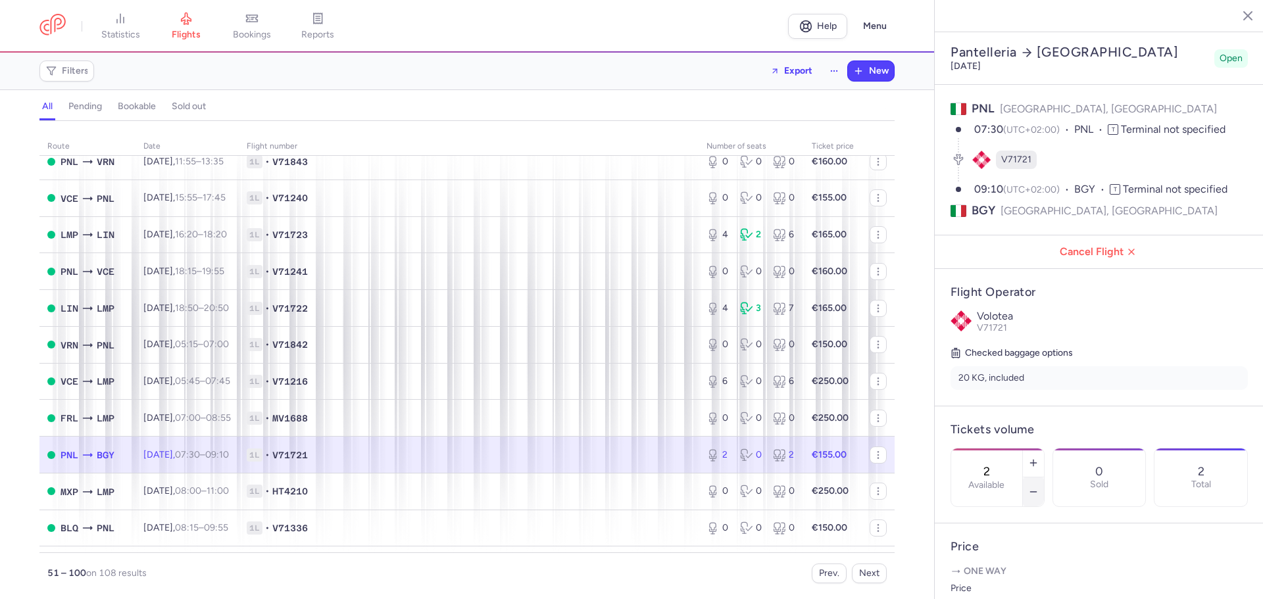
click at [1039, 487] on icon "button" at bounding box center [1033, 492] width 11 height 11
click at [988, 570] on span "Save changes" at bounding box center [994, 574] width 65 height 12
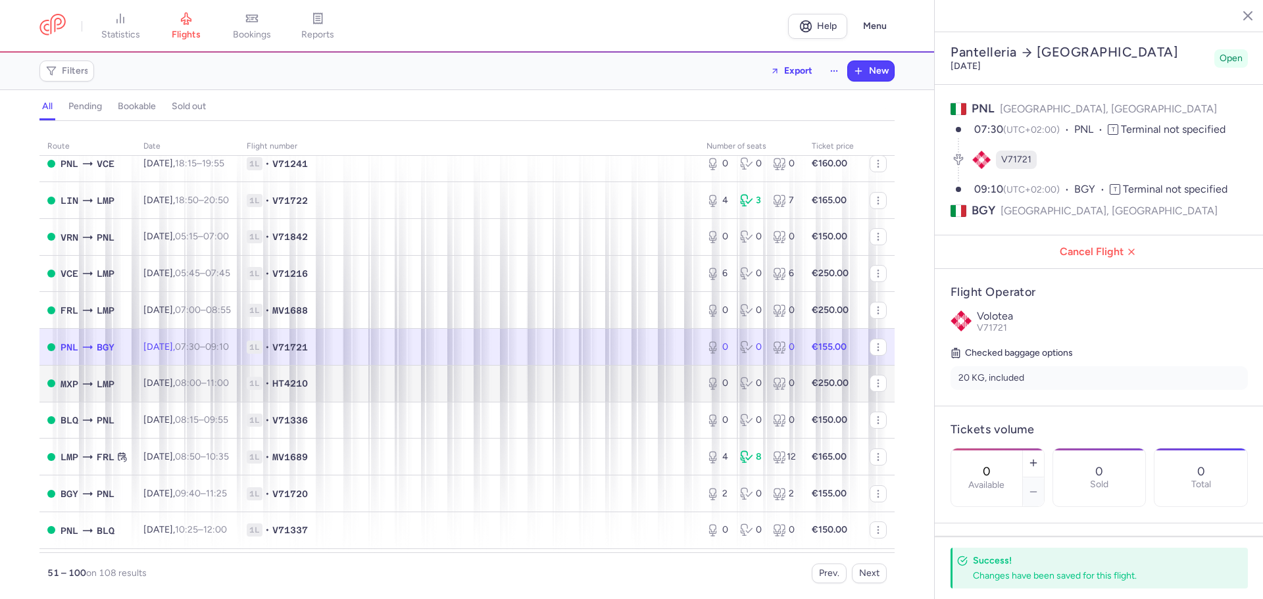
scroll to position [789, 0]
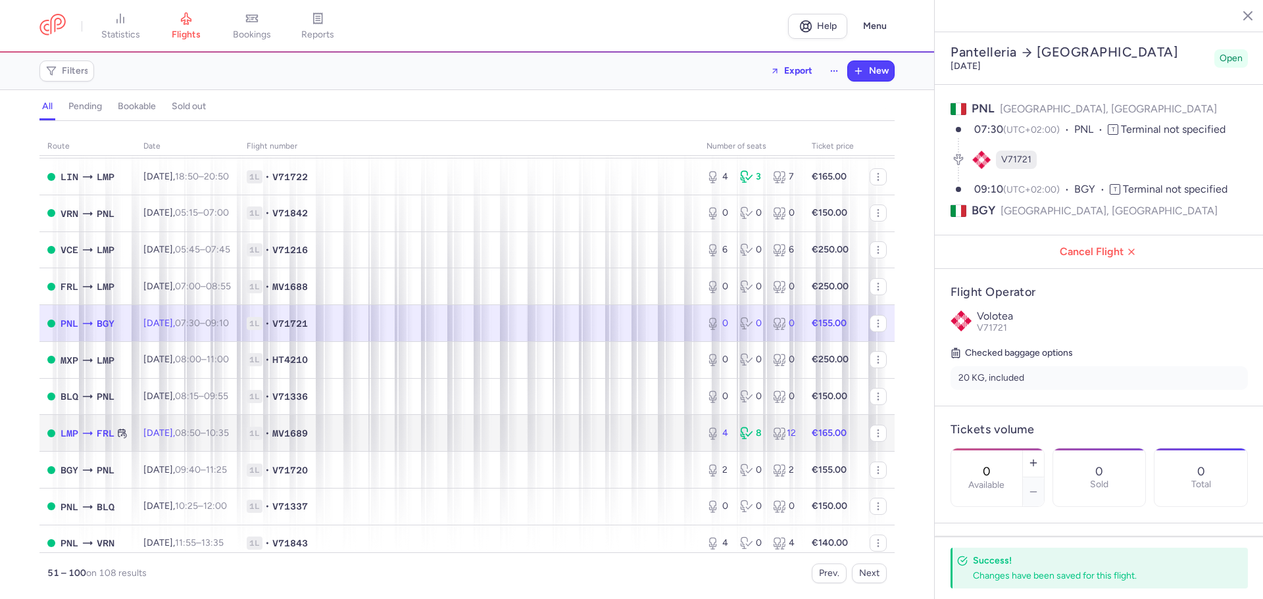
click at [308, 437] on span "MV1689" at bounding box center [290, 433] width 36 height 13
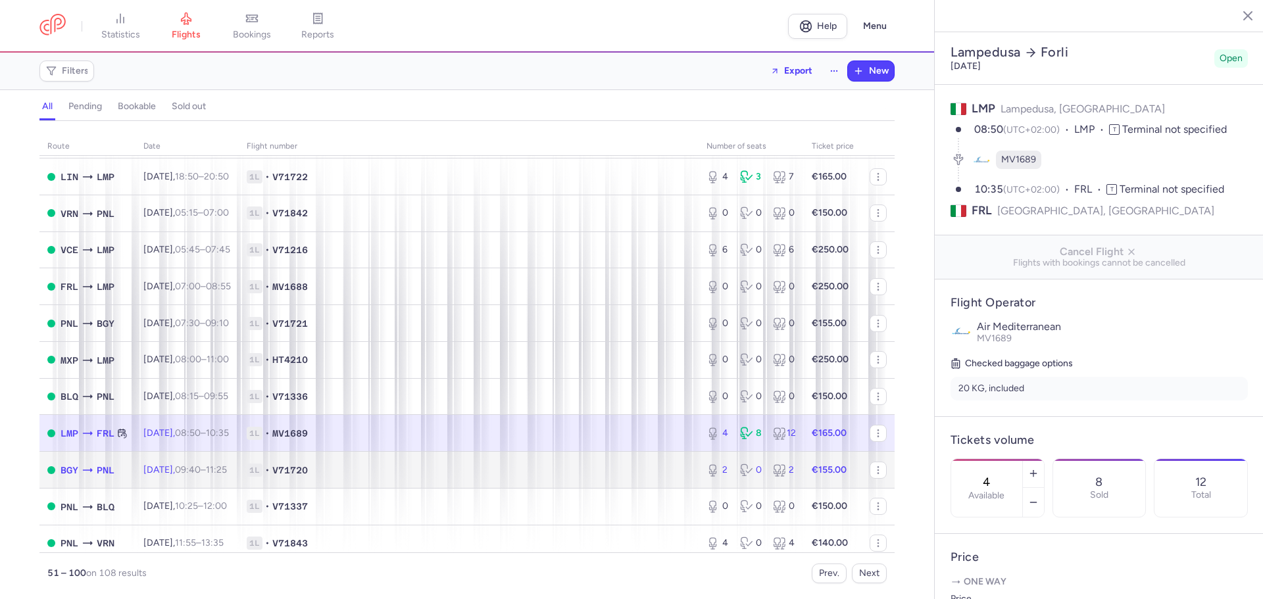
click at [393, 477] on td "1L • V71720" at bounding box center [469, 470] width 460 height 37
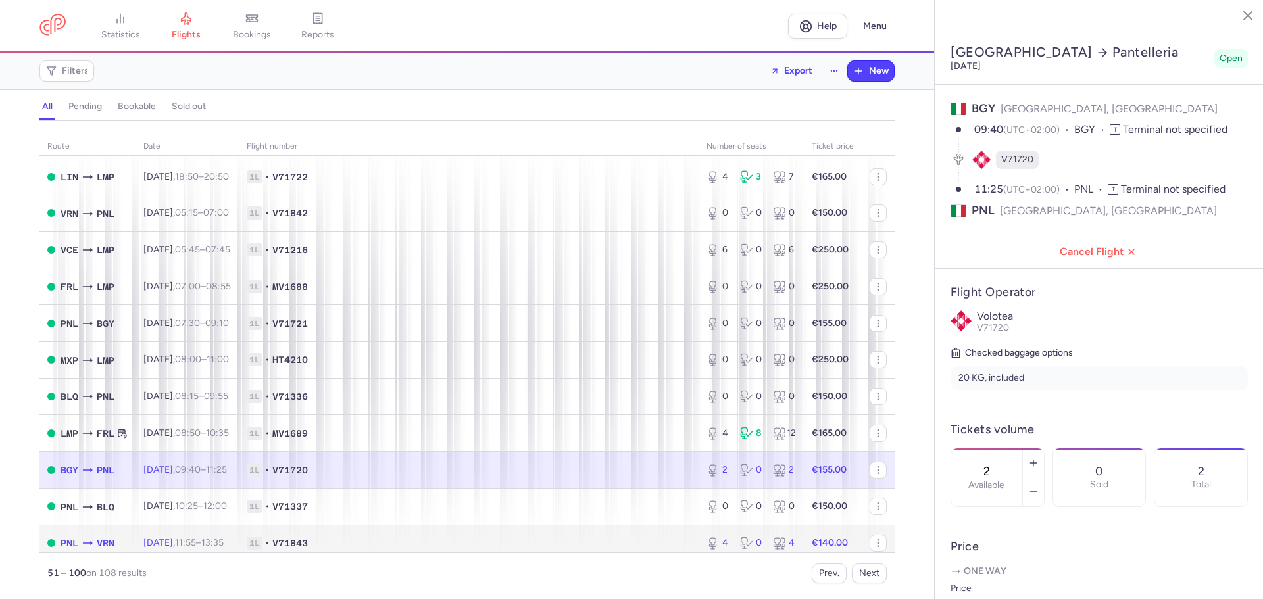
click at [370, 542] on span "1L • V71843" at bounding box center [469, 543] width 444 height 13
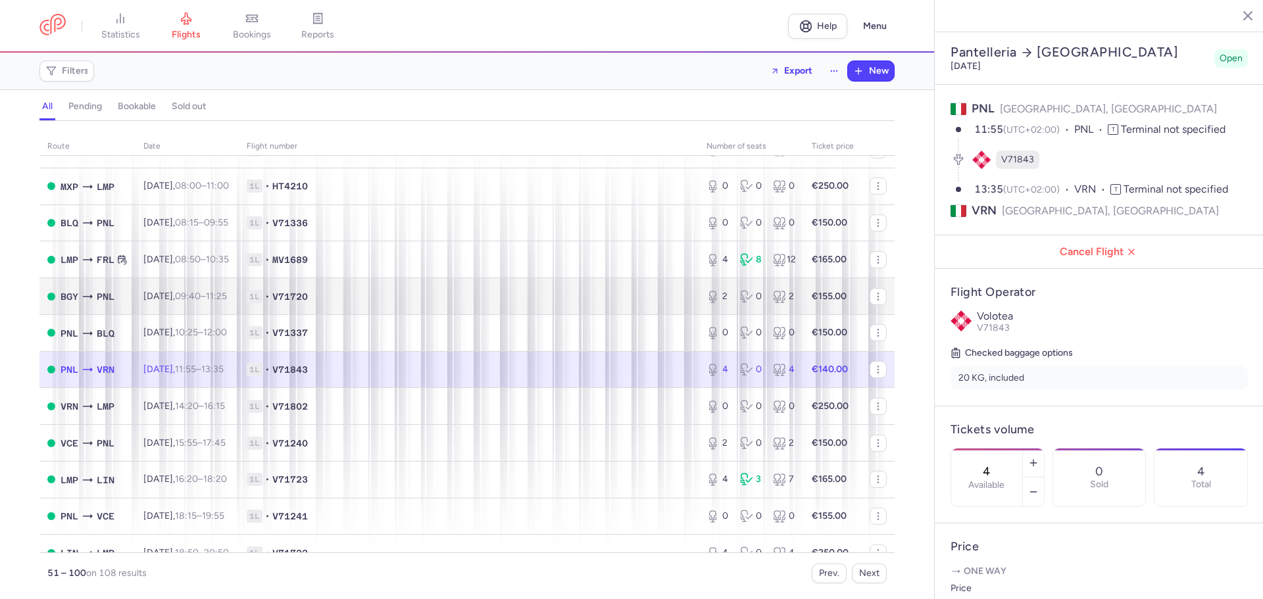
scroll to position [987, 0]
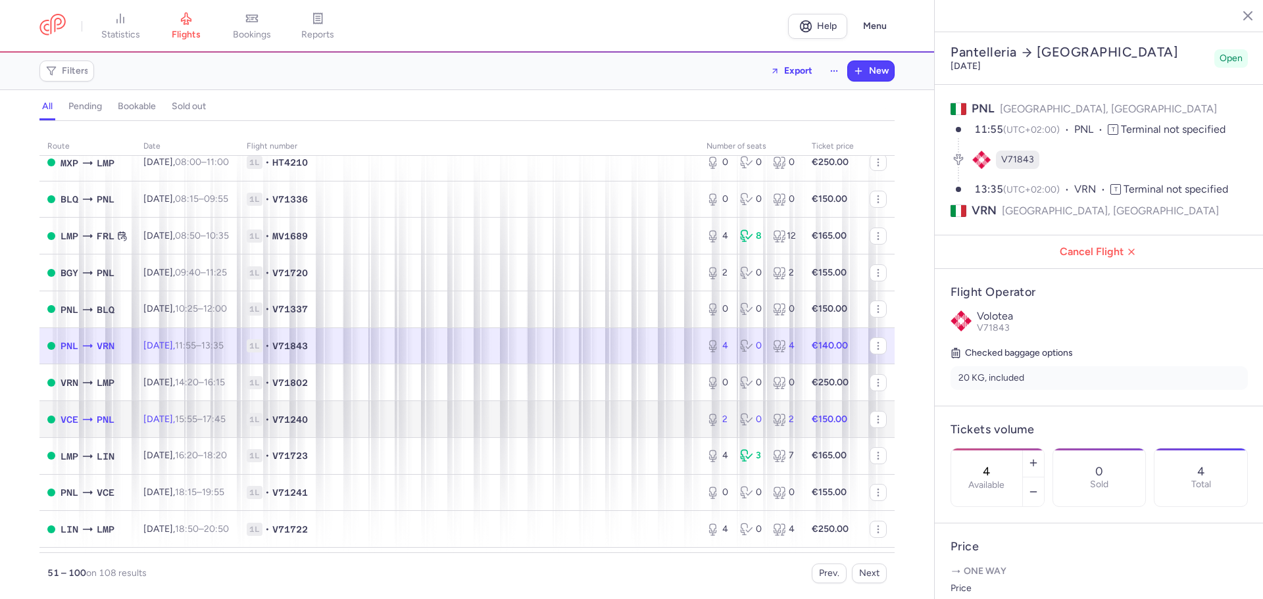
click at [375, 417] on span "1L • V71240" at bounding box center [469, 419] width 444 height 13
type input "2"
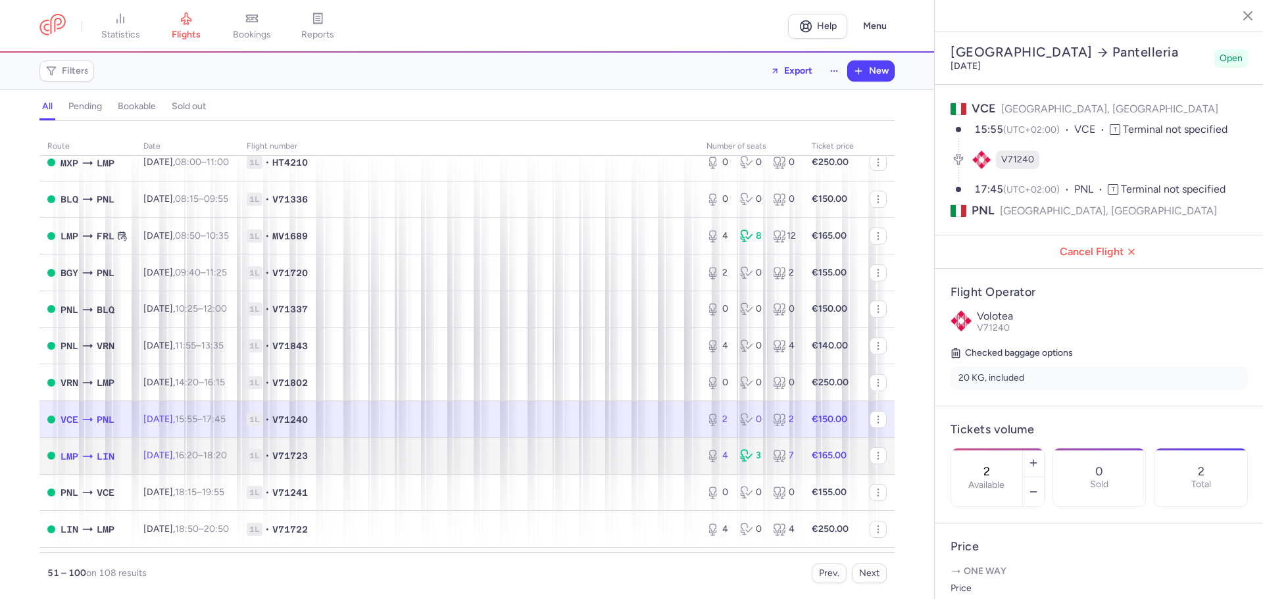
click at [514, 459] on span "1L • V71723" at bounding box center [469, 455] width 444 height 13
type input "4"
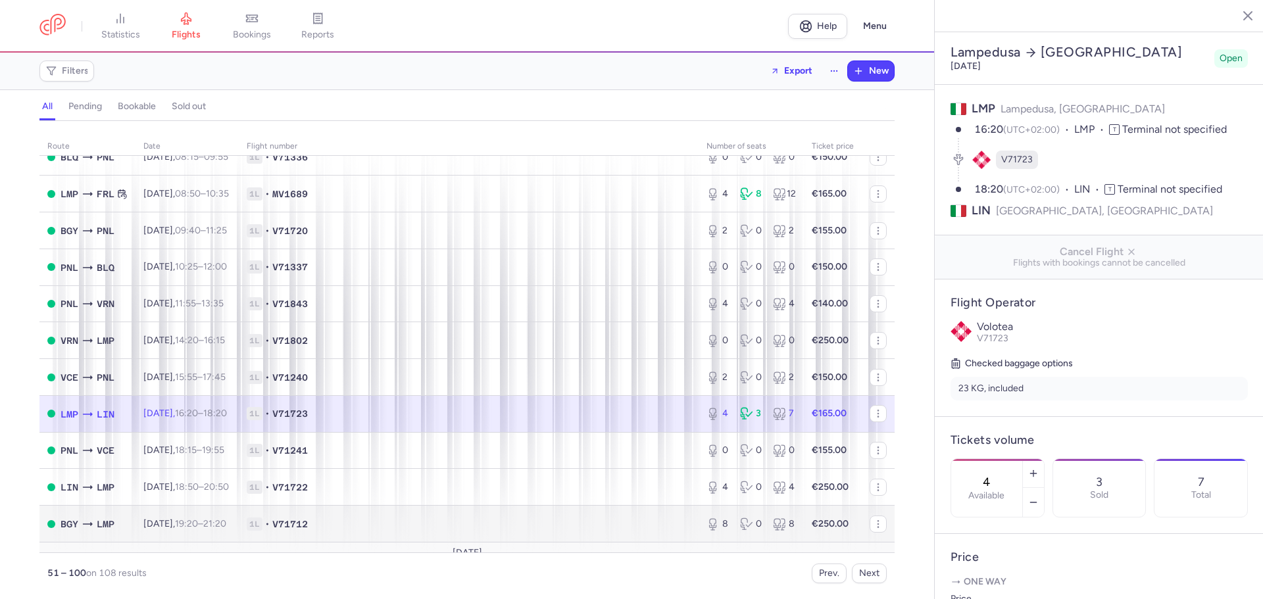
scroll to position [1052, 0]
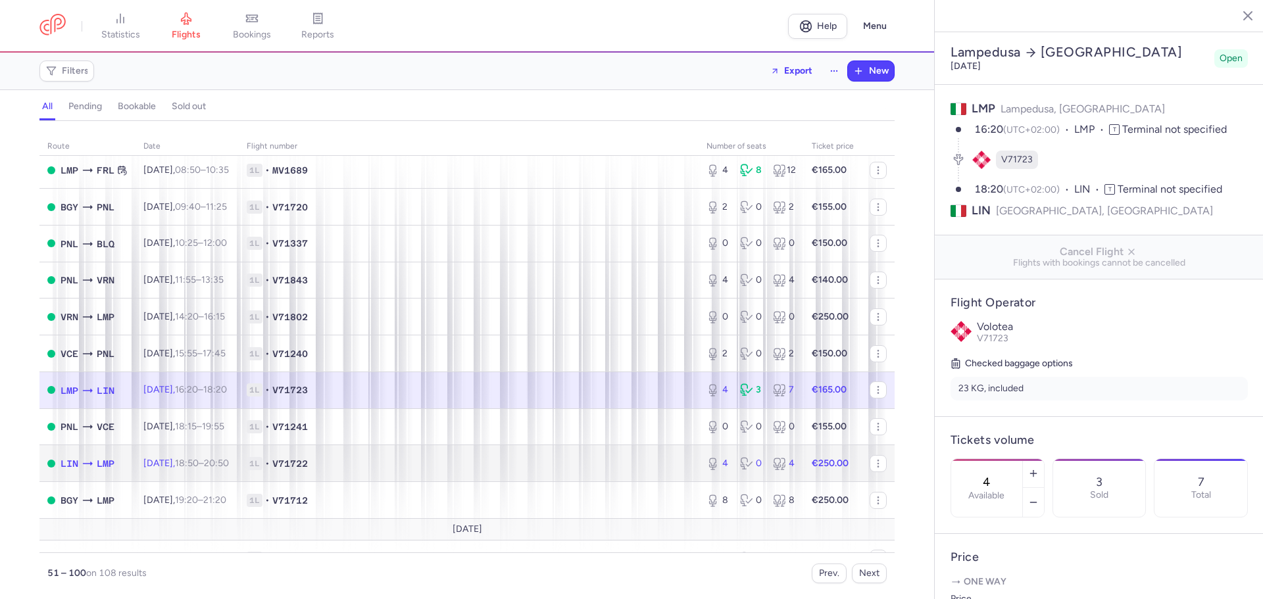
click at [409, 470] on td "1L • V71722" at bounding box center [469, 463] width 460 height 37
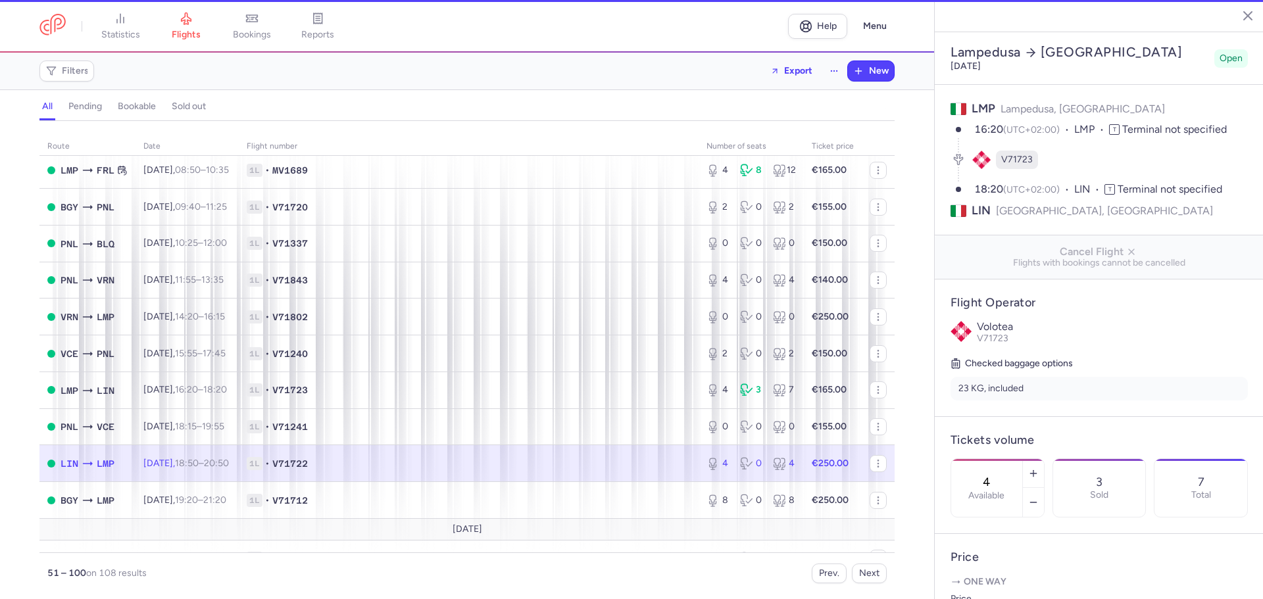
type input "10"
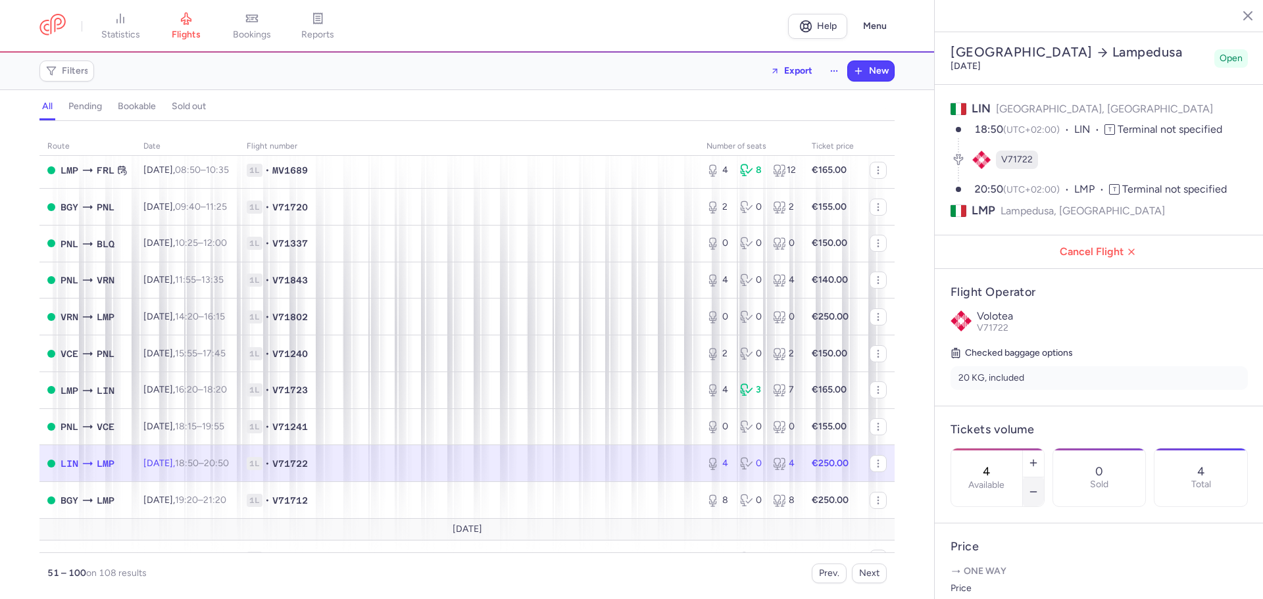
click at [1039, 487] on icon "button" at bounding box center [1033, 492] width 11 height 11
click at [994, 574] on span "Save changes" at bounding box center [994, 574] width 65 height 12
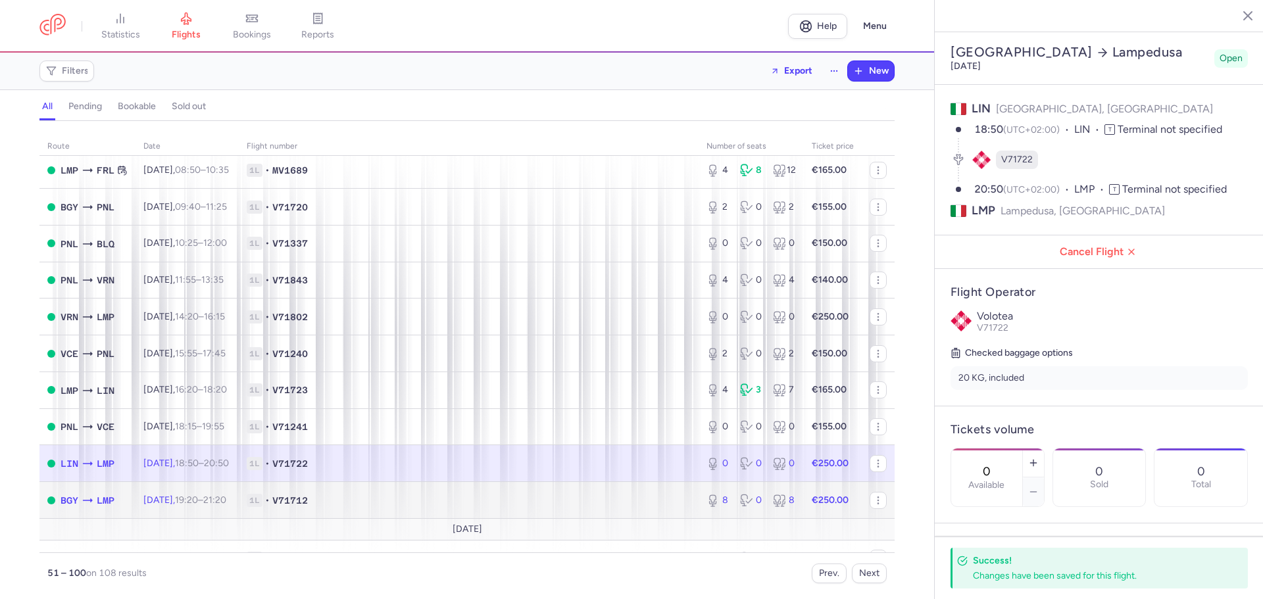
click at [282, 508] on td "1L • V71712" at bounding box center [469, 500] width 460 height 37
type input "8"
type input "3"
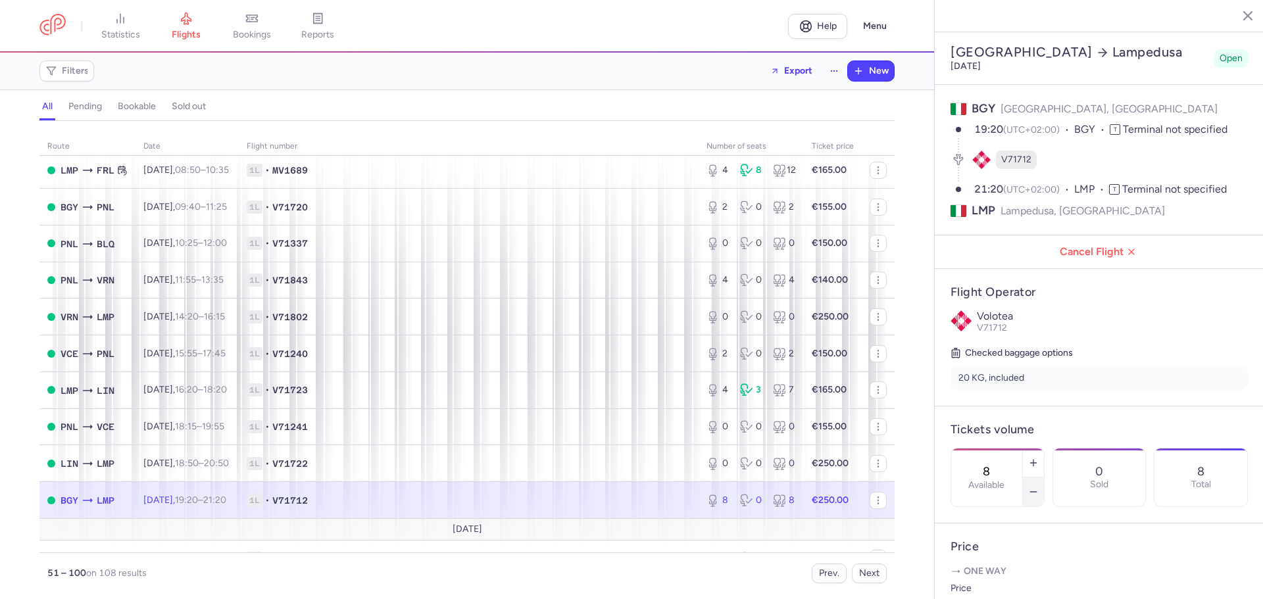
click at [1039, 487] on icon "button" at bounding box center [1033, 492] width 11 height 11
drag, startPoint x: 993, startPoint y: 579, endPoint x: 984, endPoint y: 574, distance: 9.7
click at [992, 578] on span "Save changes" at bounding box center [994, 574] width 65 height 12
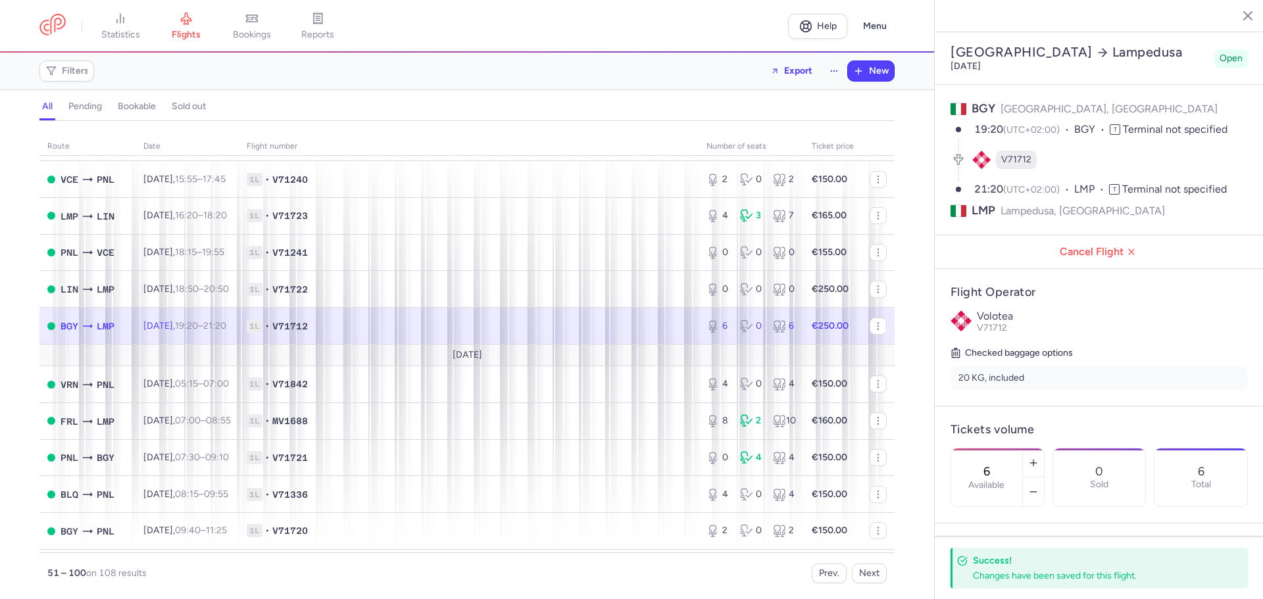
scroll to position [1250, 0]
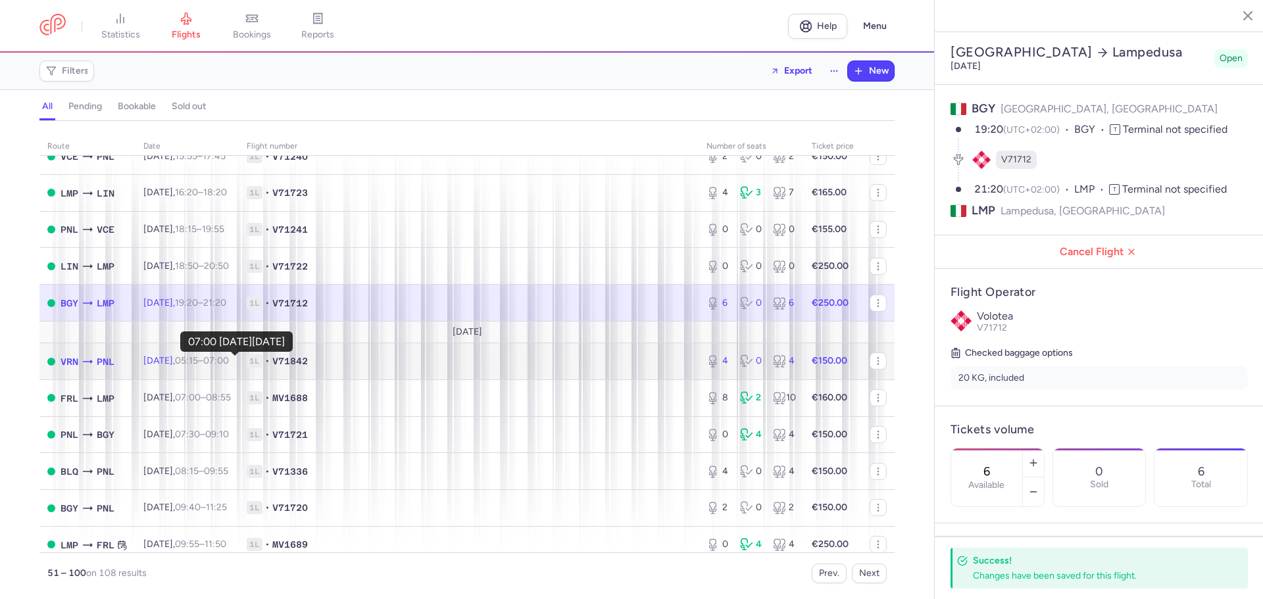
click at [229, 362] on time "07:00 +0" at bounding box center [216, 360] width 26 height 11
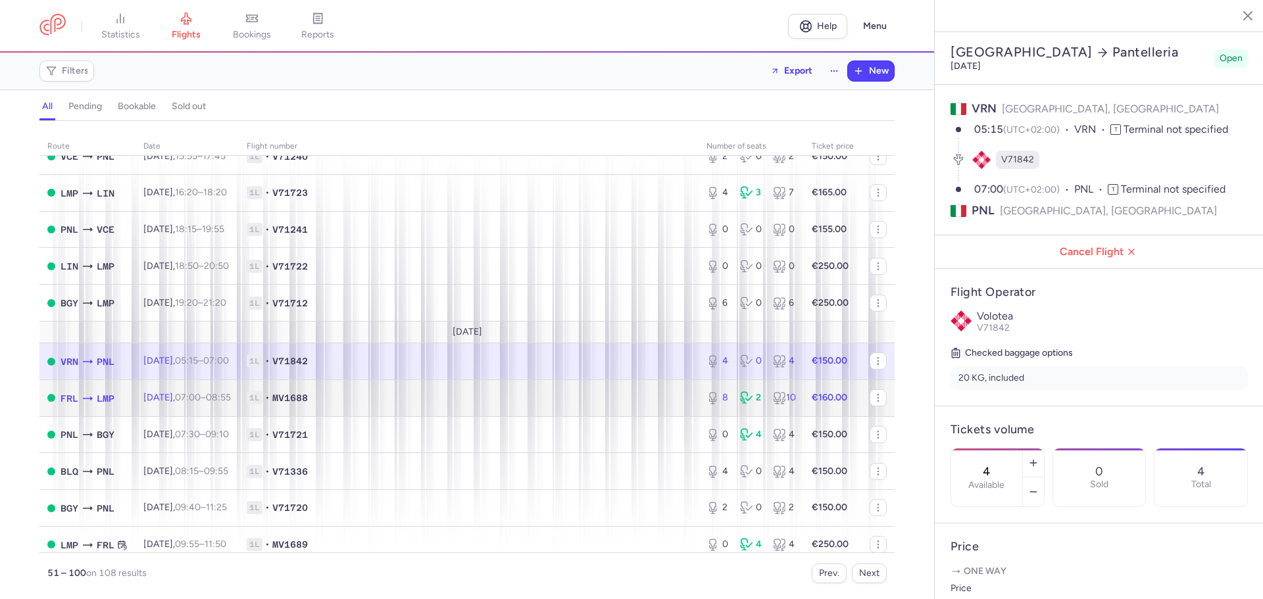
click at [411, 399] on span "1L • MV1688" at bounding box center [469, 397] width 444 height 13
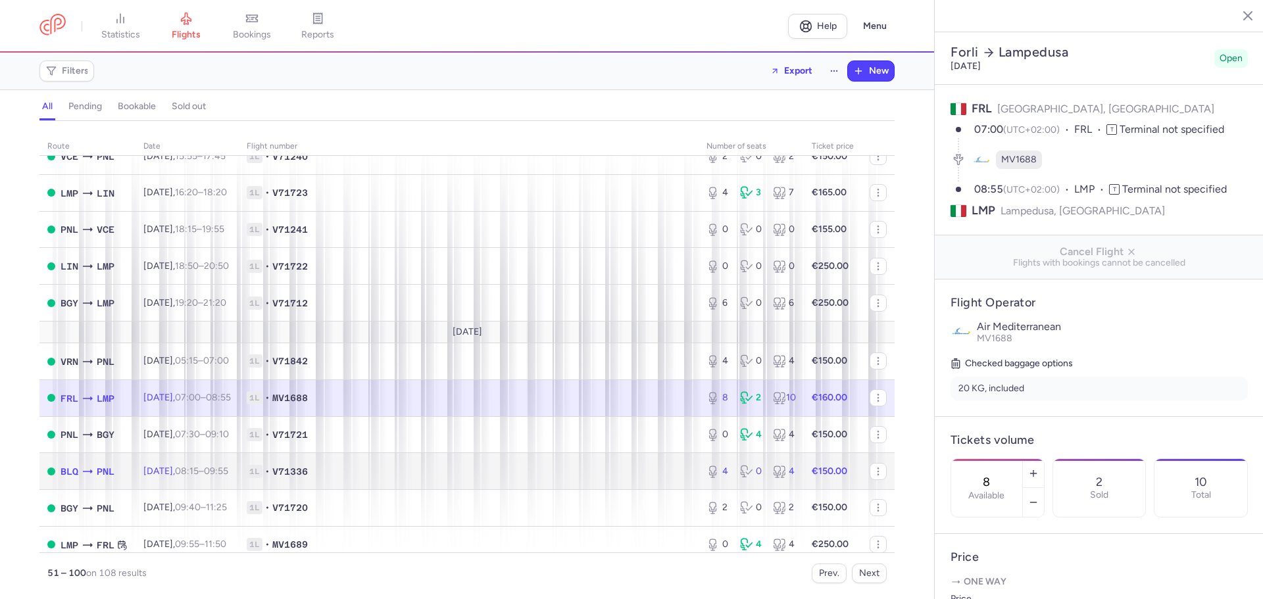
click at [564, 476] on span "1L • V71336" at bounding box center [469, 471] width 444 height 13
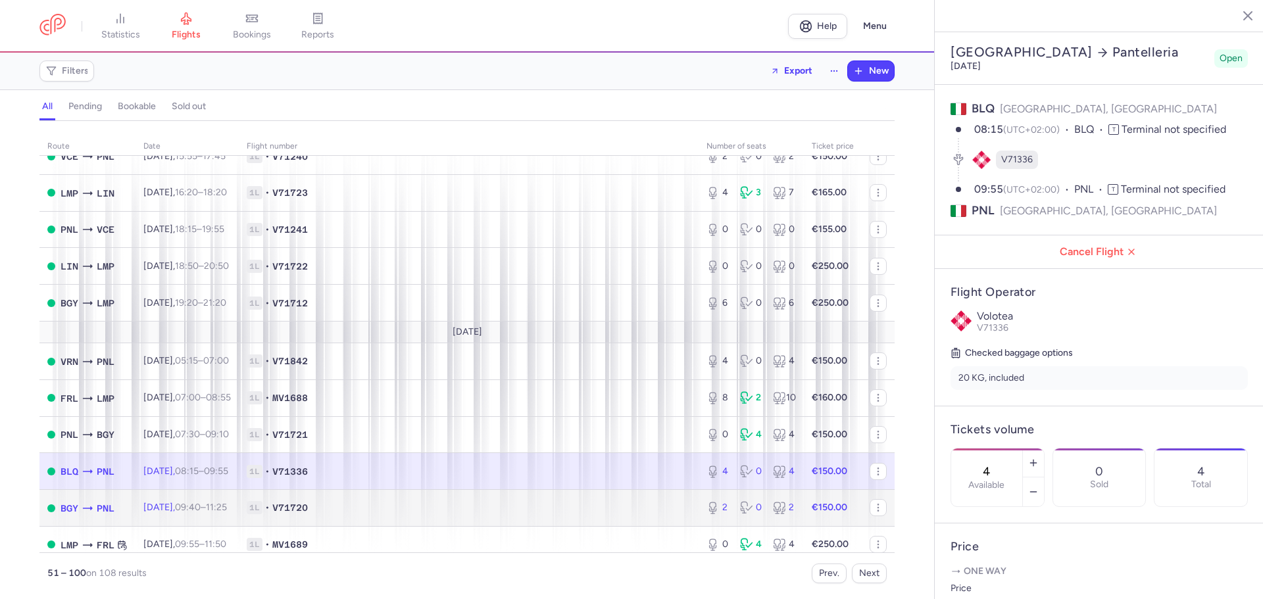
click at [428, 513] on span "1L • V71720" at bounding box center [469, 507] width 444 height 13
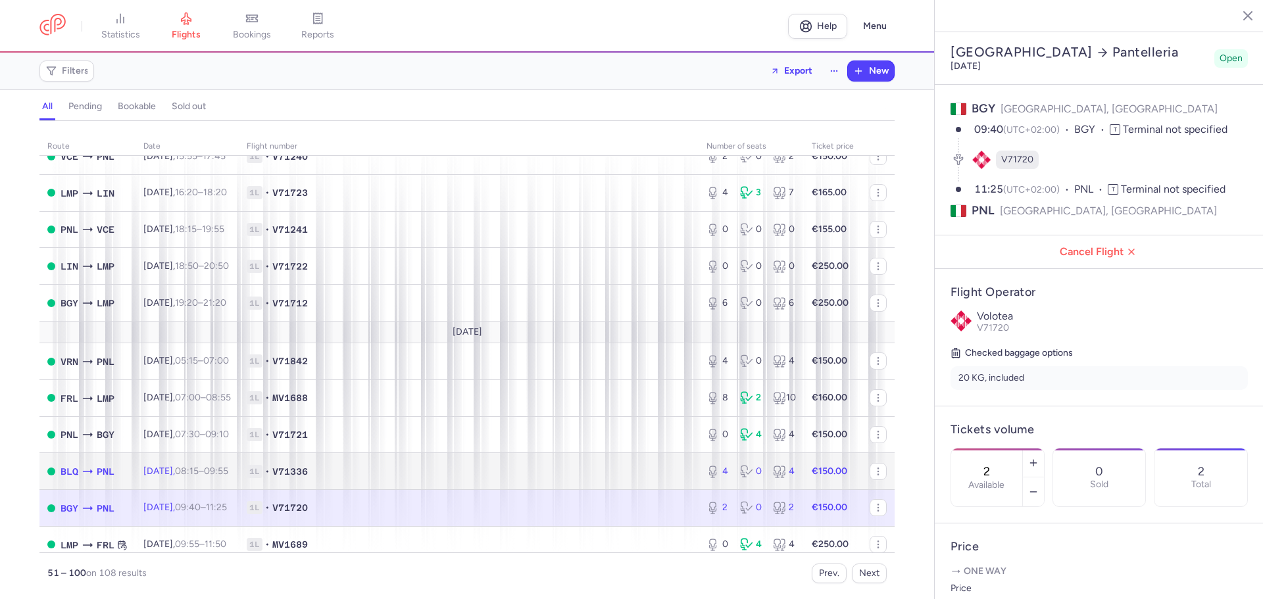
click at [396, 467] on span "1L • V71336" at bounding box center [469, 471] width 444 height 13
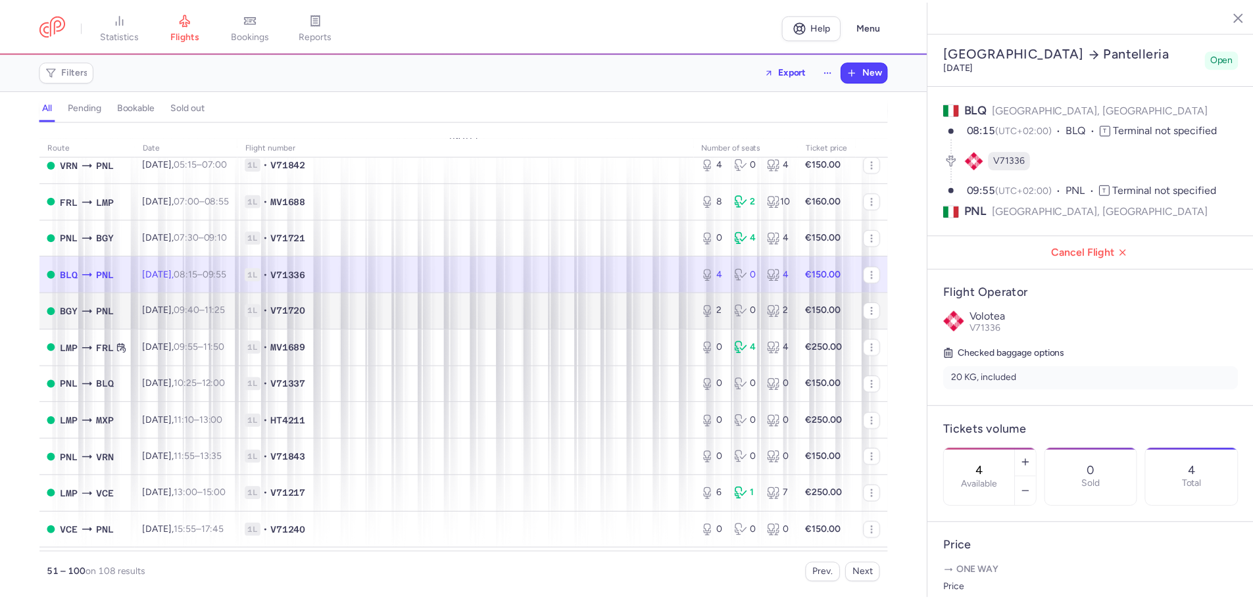
scroll to position [1480, 0]
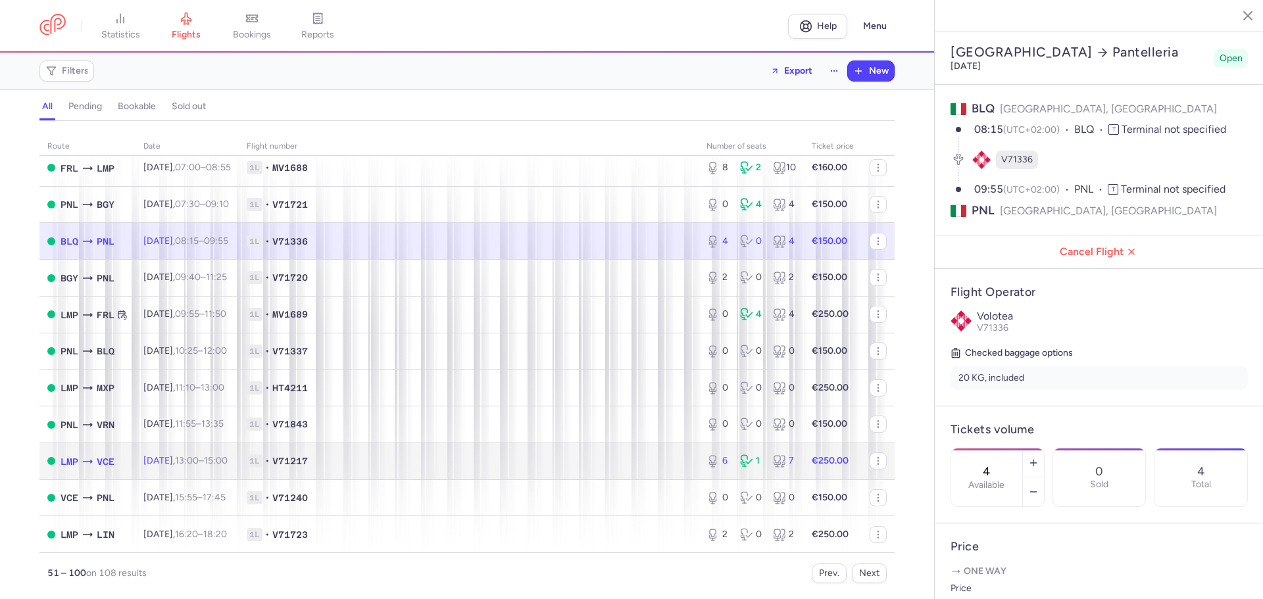
click at [465, 464] on span "1L • V71217" at bounding box center [469, 461] width 444 height 13
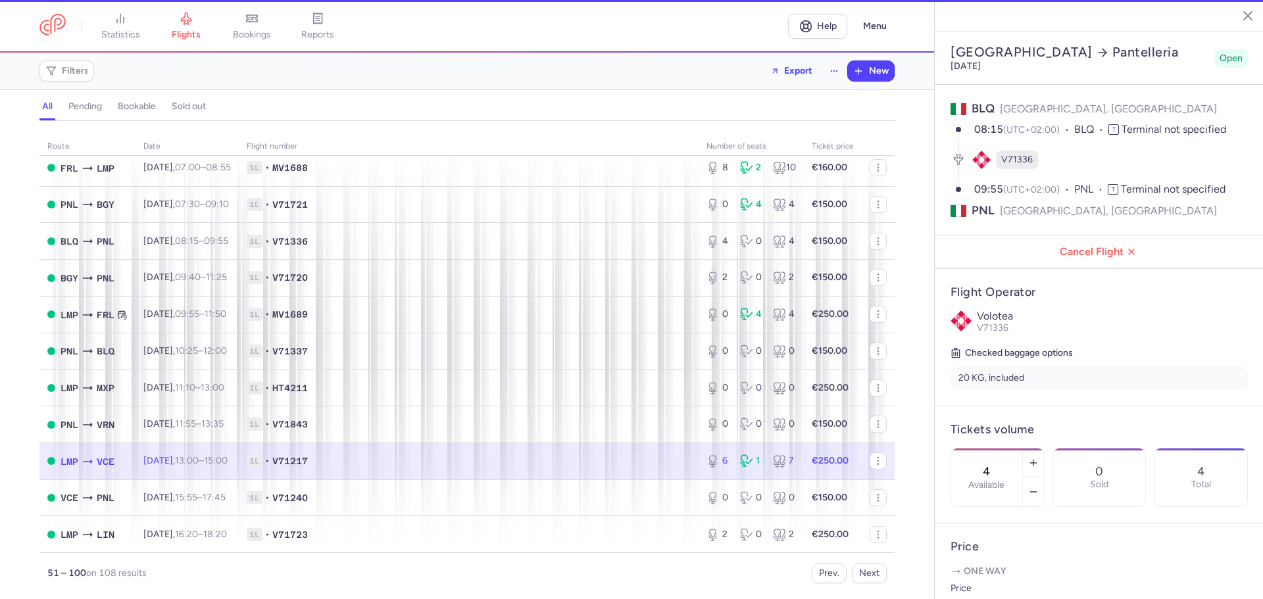
type input "6"
type input "7"
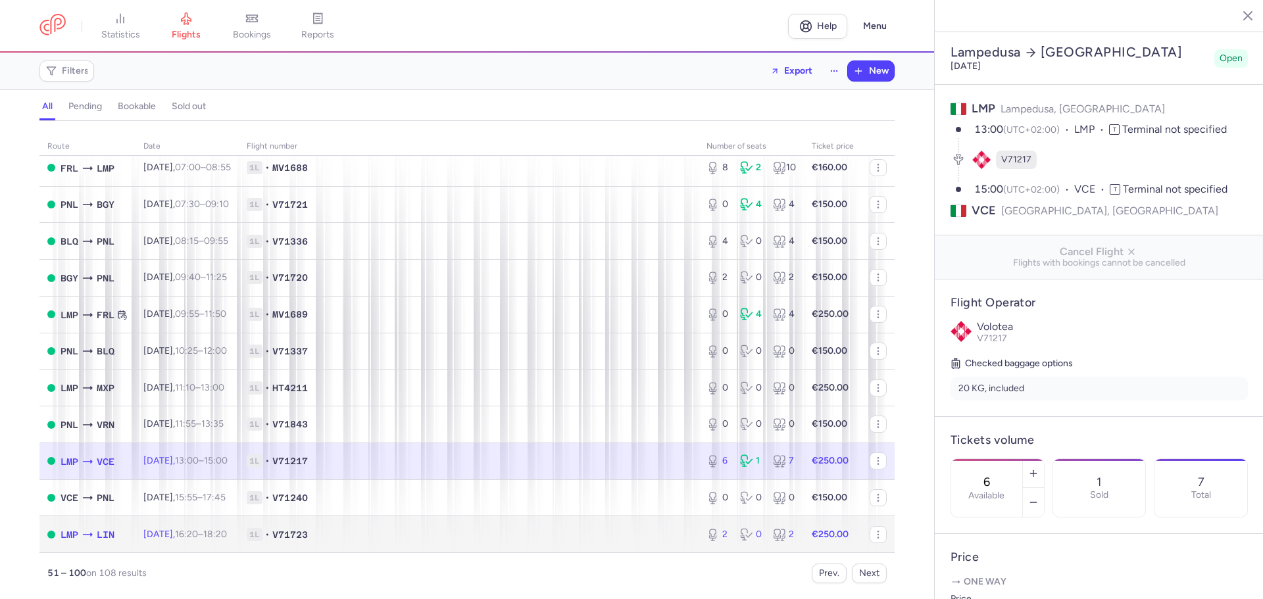
click at [308, 532] on span "V71723" at bounding box center [290, 534] width 36 height 13
type input "2"
type input "10"
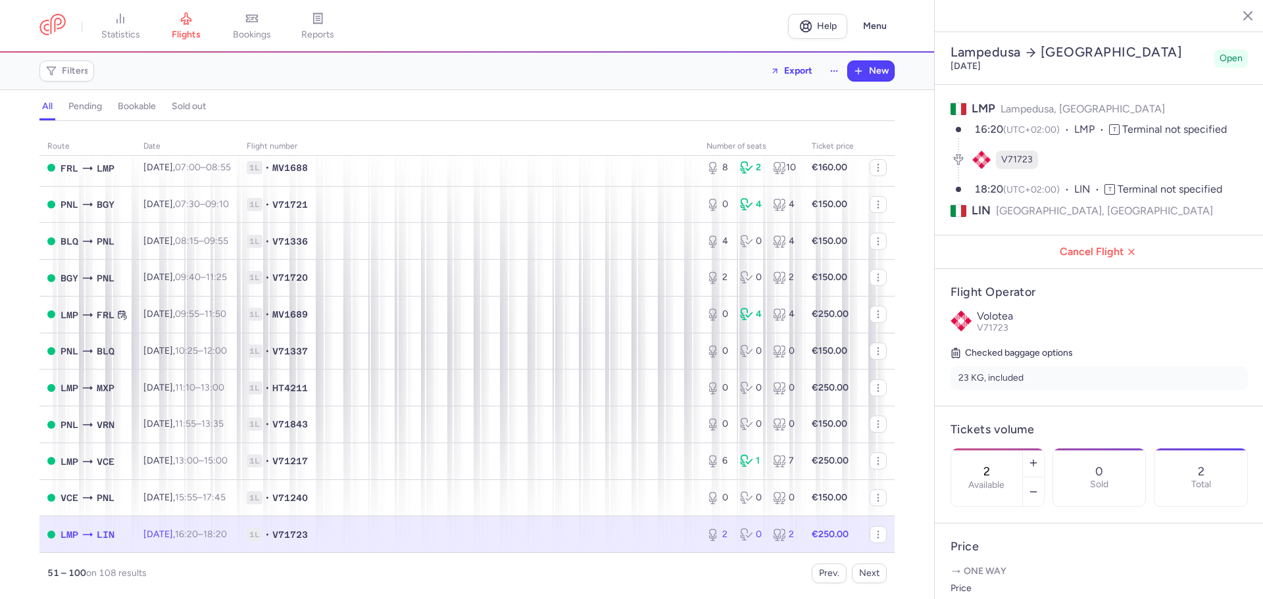
click at [185, 531] on span "[DATE] 16:20 – 18:20 +0" at bounding box center [185, 534] width 84 height 11
click at [1039, 487] on icon "button" at bounding box center [1033, 492] width 11 height 11
click at [996, 575] on span "Save changes" at bounding box center [994, 574] width 65 height 12
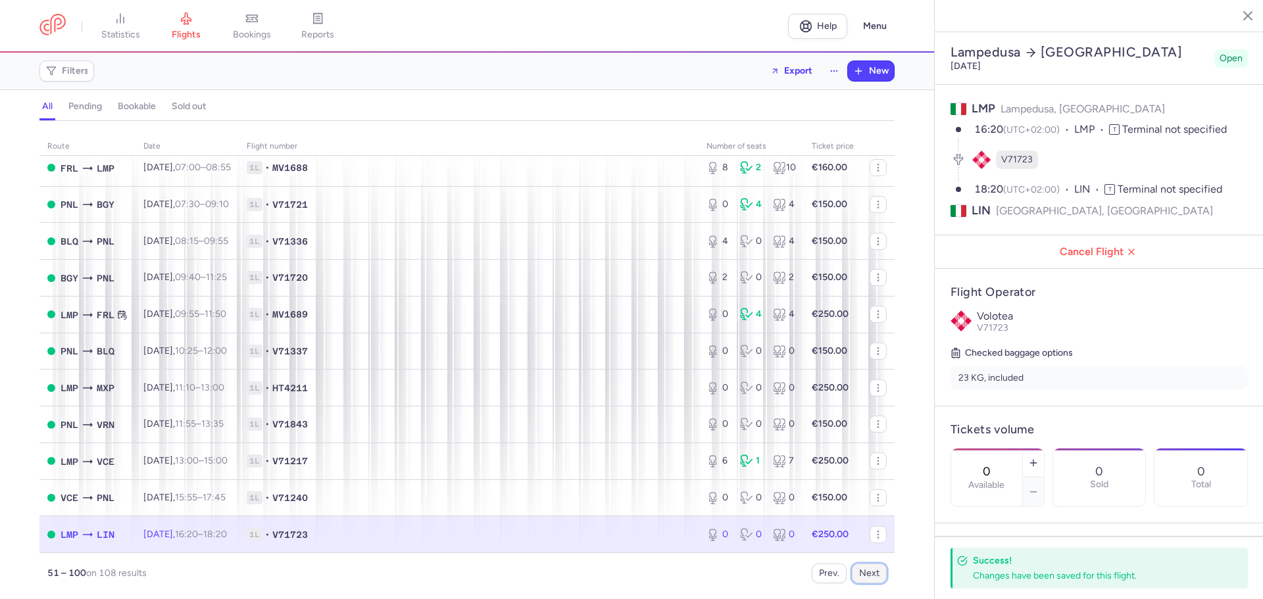
click at [877, 576] on button "Next" at bounding box center [869, 574] width 35 height 20
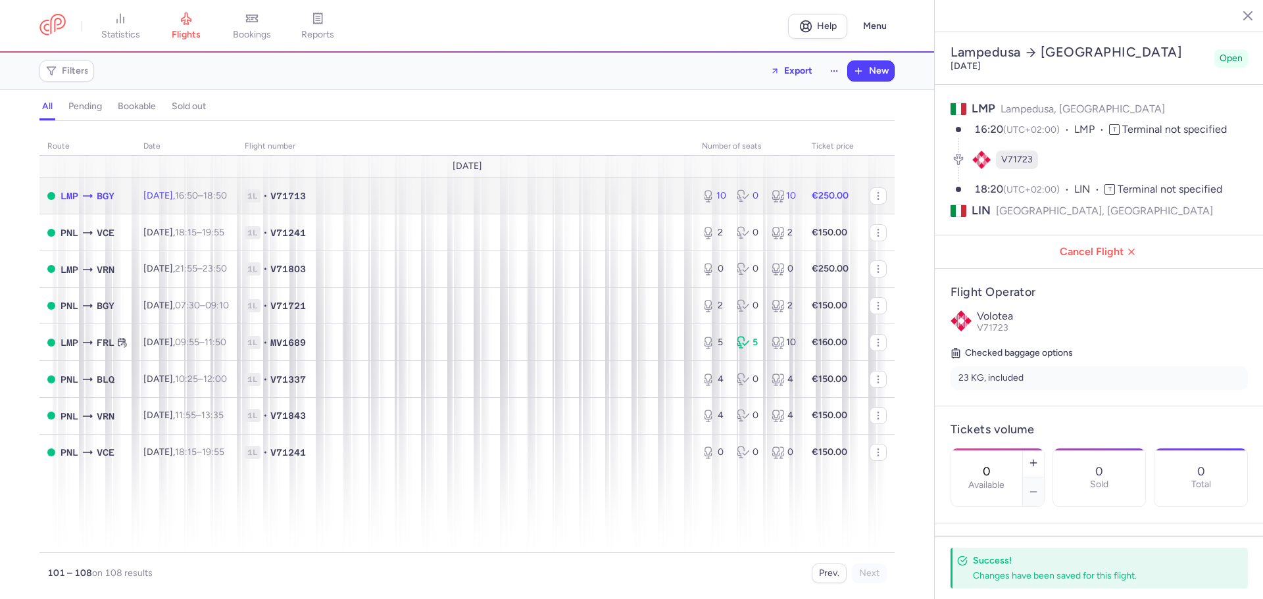
click at [432, 193] on span "1L • V71713" at bounding box center [465, 195] width 441 height 13
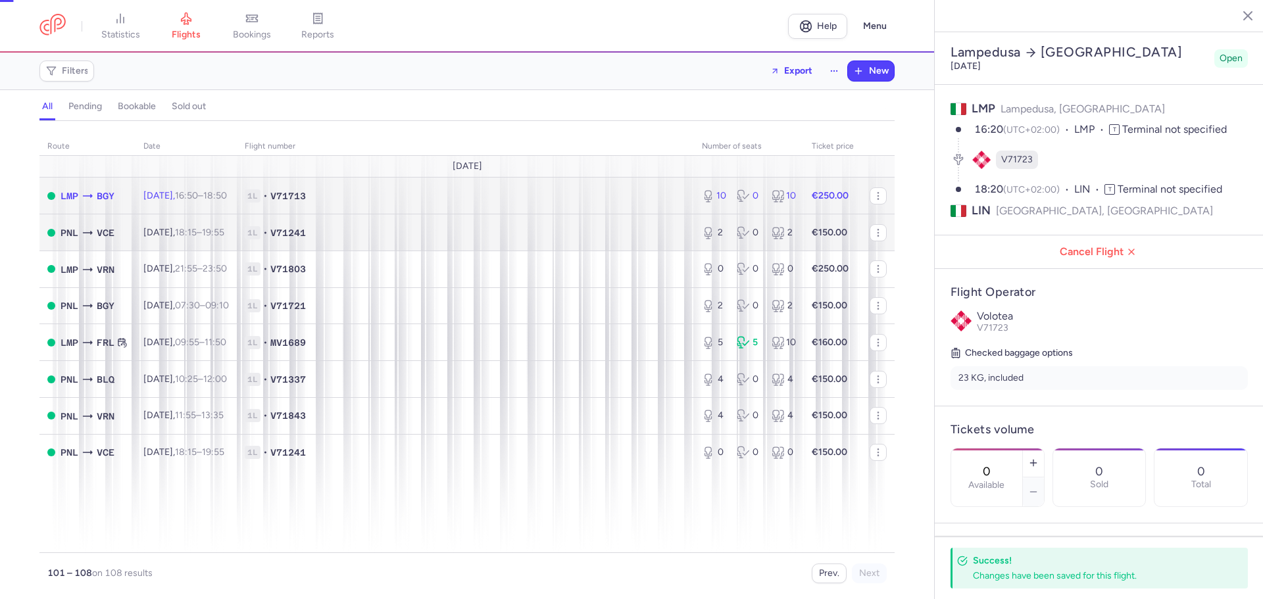
type input "10"
type input "7"
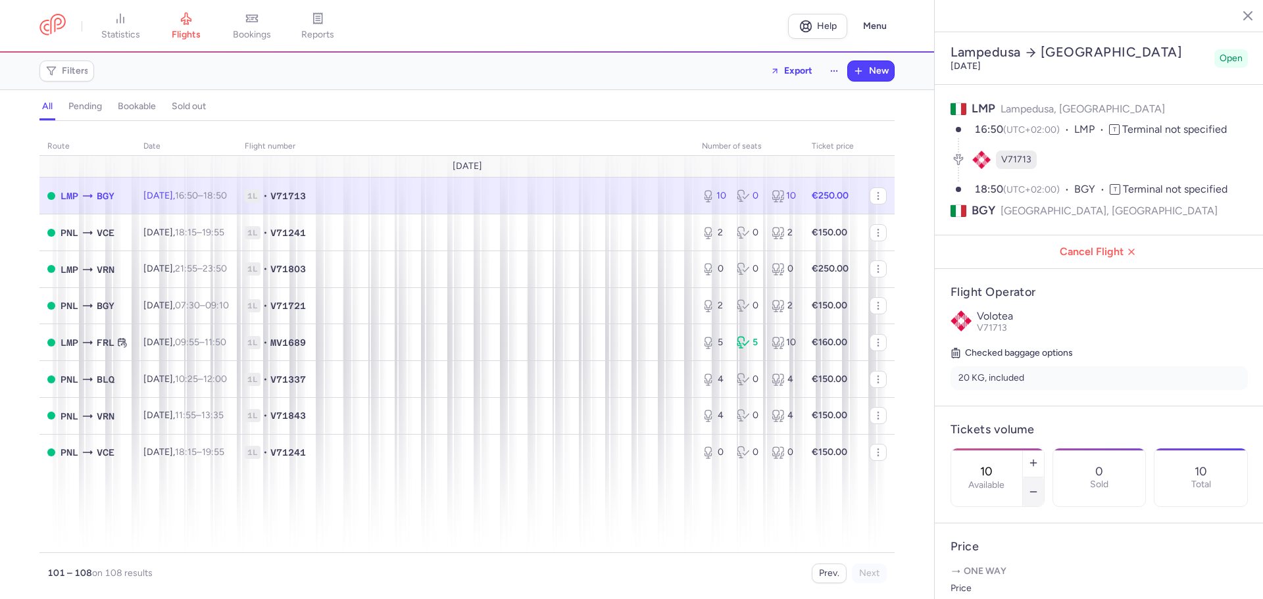
click at [1039, 487] on icon "button" at bounding box center [1033, 492] width 11 height 11
click at [994, 574] on span "Save changes" at bounding box center [994, 574] width 65 height 12
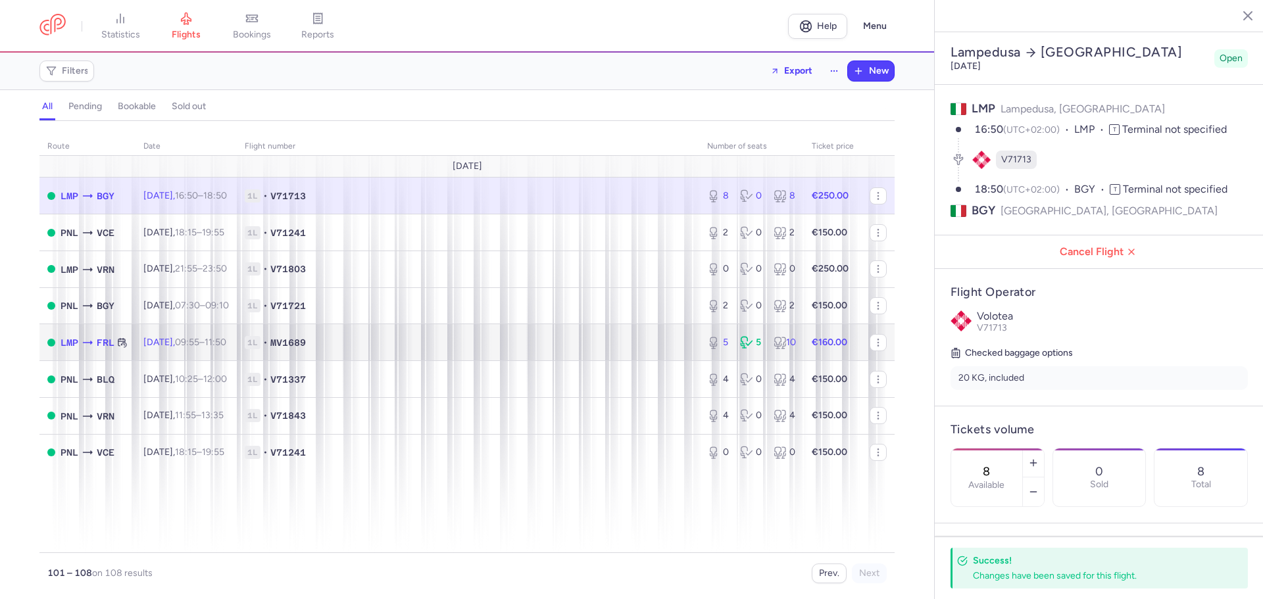
click at [525, 353] on td "1L • MV1689" at bounding box center [468, 342] width 462 height 37
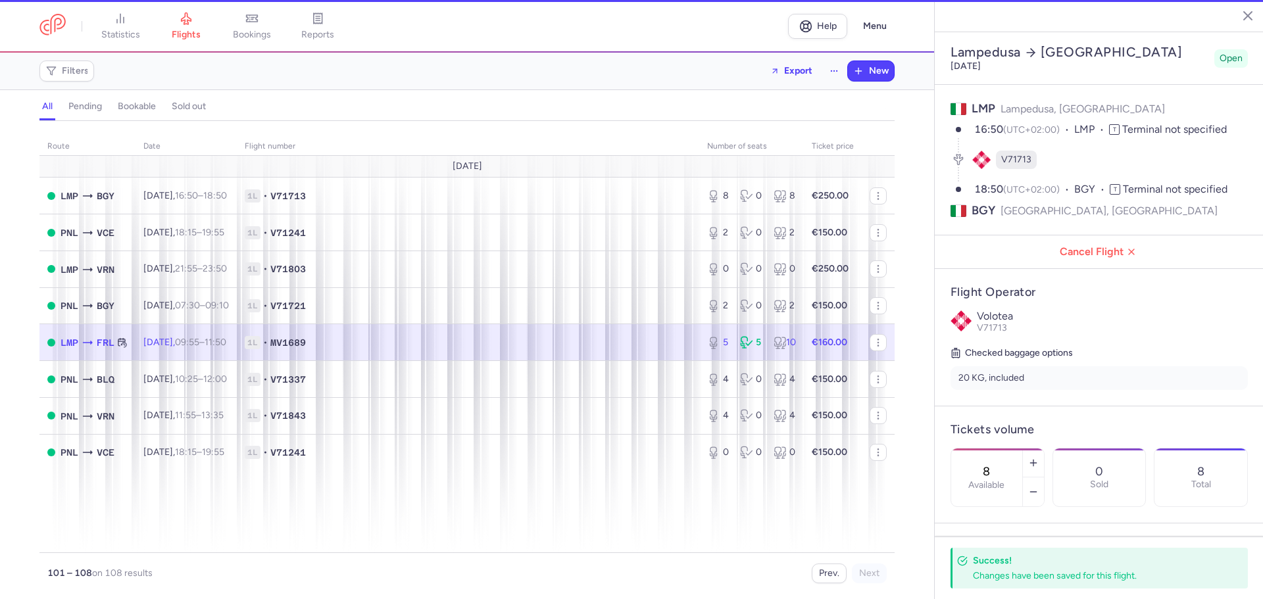
type input "5"
type input "3"
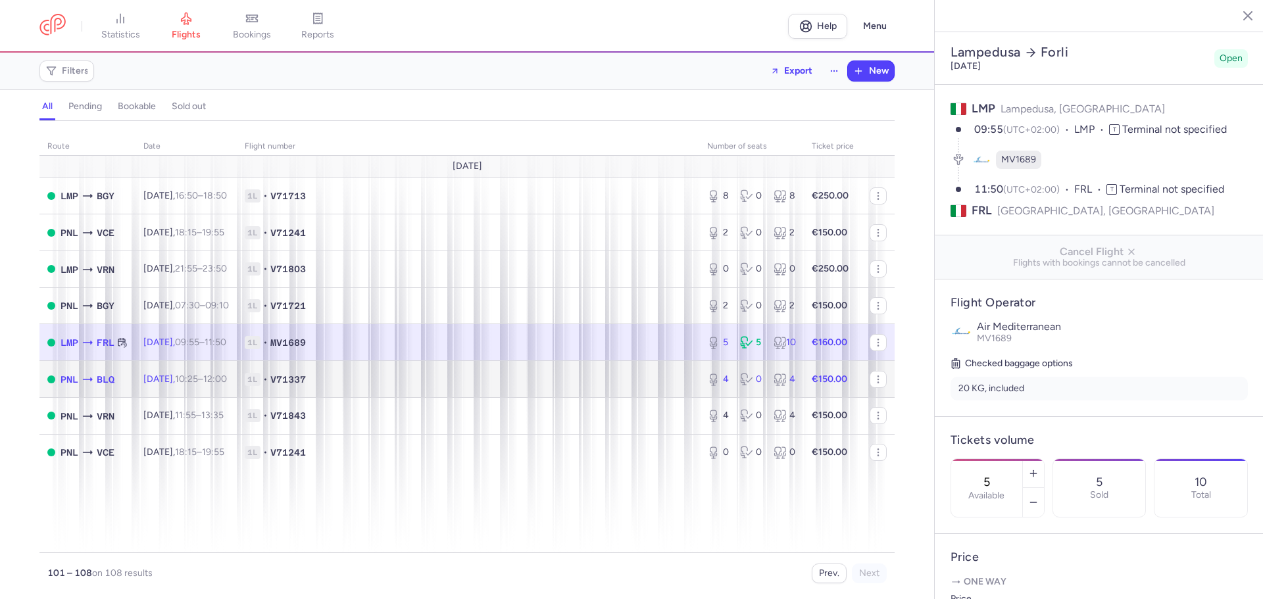
click at [576, 387] on td "1L • V71337" at bounding box center [468, 379] width 462 height 37
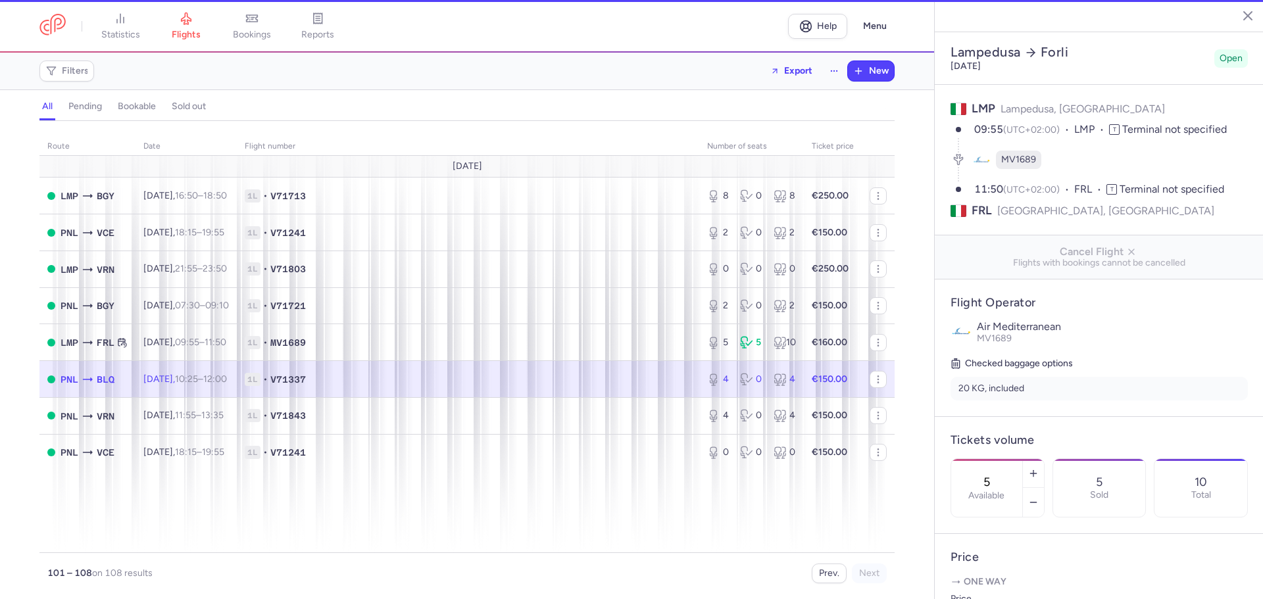
type input "4"
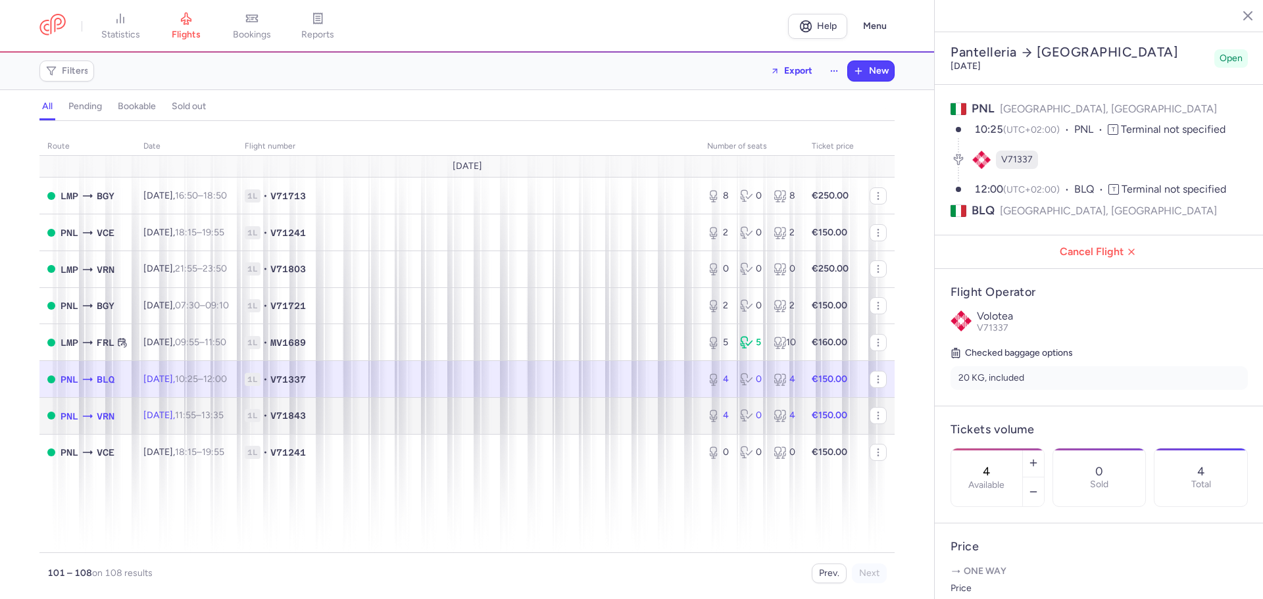
click at [530, 430] on td "1L • V71843" at bounding box center [468, 415] width 462 height 37
